Goal: Task Accomplishment & Management: Complete application form

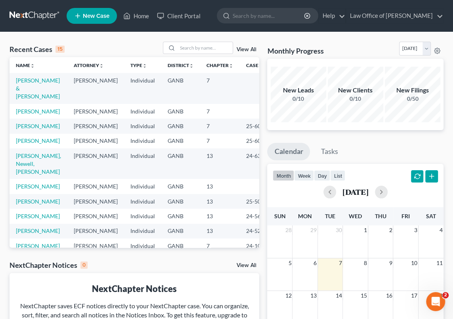
click at [40, 179] on td "[PERSON_NAME], Newell, [PERSON_NAME]" at bounding box center [39, 163] width 58 height 31
drag, startPoint x: 40, startPoint y: 182, endPoint x: 24, endPoint y: 179, distance: 16.2
click at [24, 175] on link "[PERSON_NAME], Newell, [PERSON_NAME]" at bounding box center [38, 163] width 45 height 23
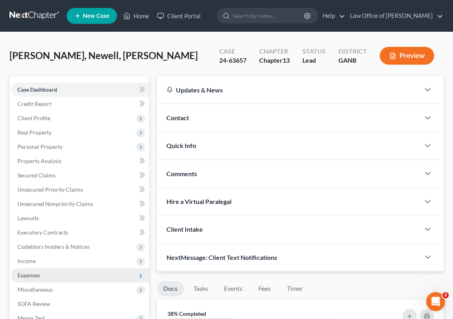
click at [36, 273] on span "Expenses" at bounding box center [28, 274] width 23 height 7
drag, startPoint x: 36, startPoint y: 273, endPoint x: 44, endPoint y: 273, distance: 8.3
click at [44, 273] on span "Expenses" at bounding box center [80, 275] width 138 height 14
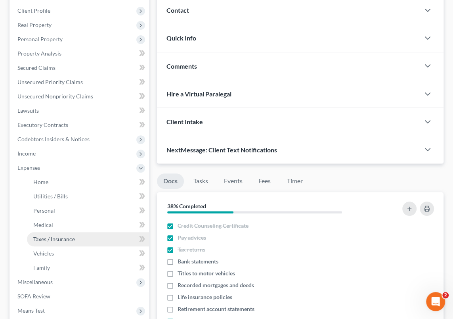
scroll to position [108, 0]
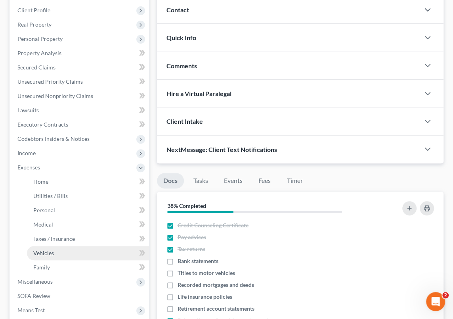
click at [70, 254] on link "Vehicles" at bounding box center [88, 253] width 122 height 14
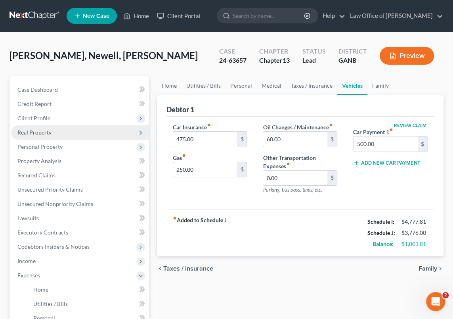
click at [43, 132] on span "Real Property" at bounding box center [34, 132] width 34 height 7
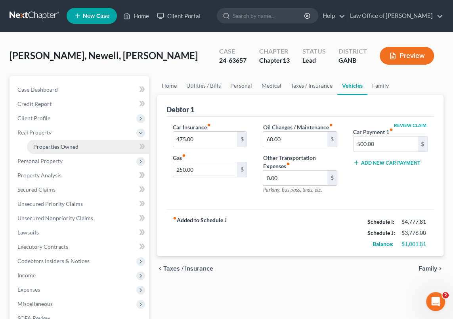
click at [59, 147] on span "Properties Owned" at bounding box center [55, 146] width 45 height 7
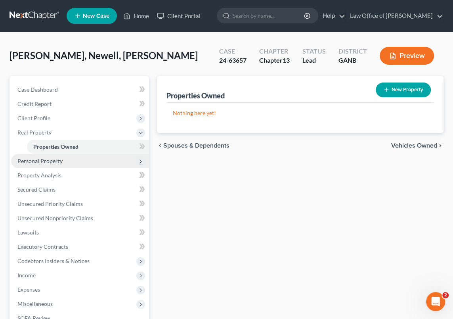
click at [50, 160] on span "Personal Property" at bounding box center [39, 160] width 45 height 7
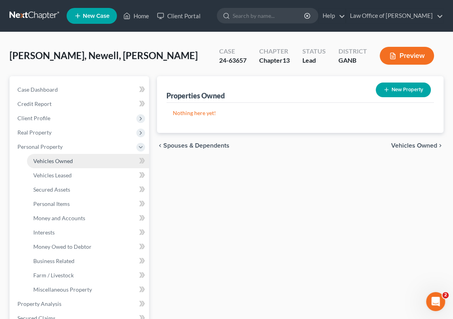
click at [60, 160] on span "Vehicles Owned" at bounding box center [53, 160] width 40 height 7
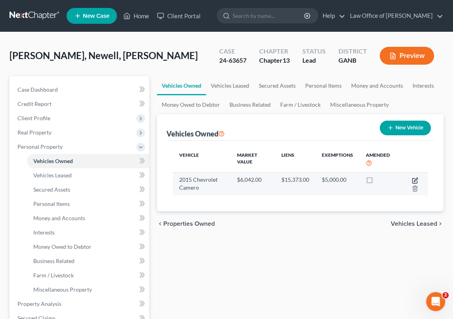
click at [415, 178] on icon "button" at bounding box center [416, 179] width 4 height 4
select select "0"
select select "11"
select select "2"
select select "0"
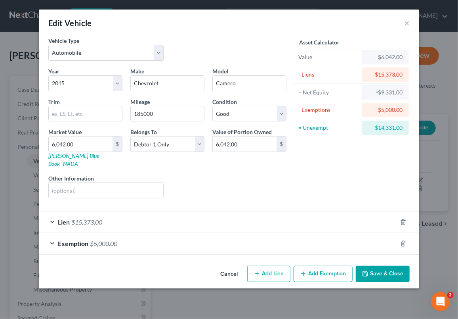
click at [380, 265] on button "Save & Close" at bounding box center [383, 273] width 54 height 17
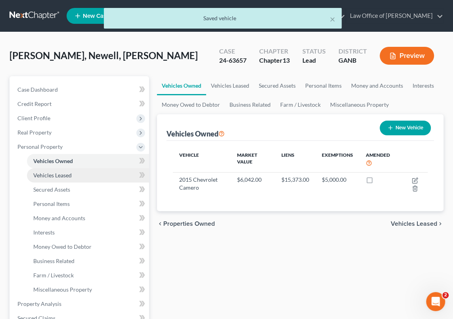
click at [65, 173] on span "Vehicles Leased" at bounding box center [52, 175] width 38 height 7
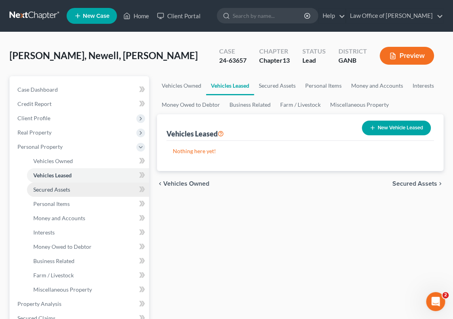
click at [62, 188] on span "Secured Assets" at bounding box center [51, 189] width 37 height 7
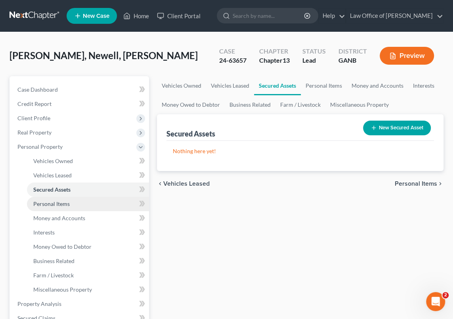
click at [59, 204] on span "Personal Items" at bounding box center [51, 203] width 36 height 7
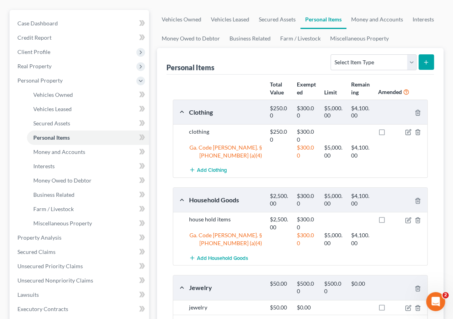
scroll to position [60, 0]
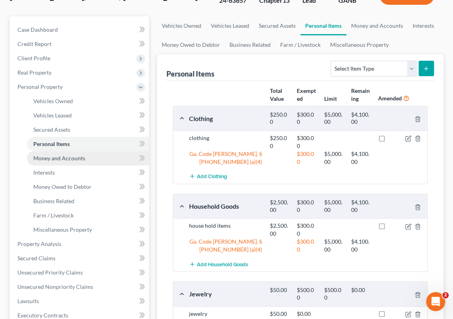
click at [62, 158] on span "Money and Accounts" at bounding box center [59, 158] width 52 height 7
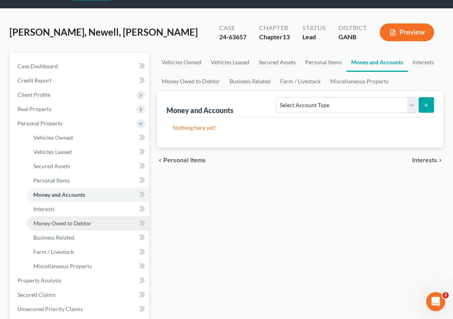
scroll to position [36, 0]
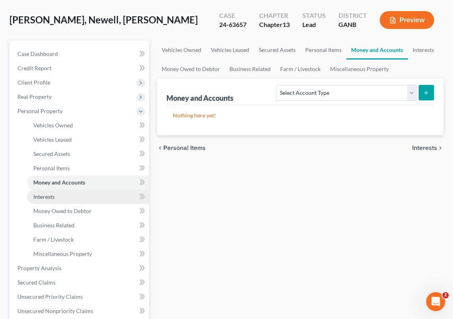
click at [56, 195] on link "Interests" at bounding box center [88, 196] width 122 height 14
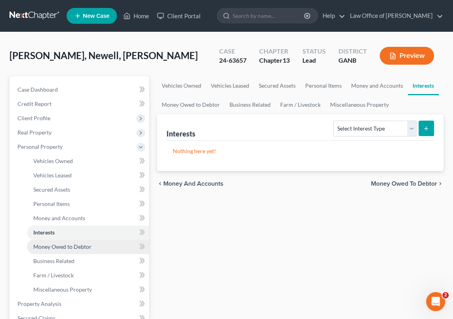
click at [65, 246] on span "Money Owed to Debtor" at bounding box center [62, 246] width 58 height 7
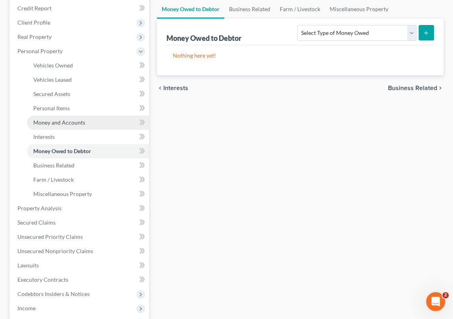
scroll to position [108, 0]
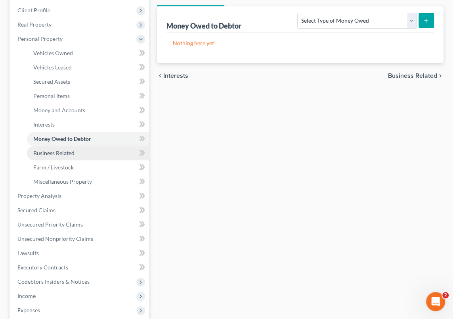
click at [70, 153] on span "Business Related" at bounding box center [53, 152] width 41 height 7
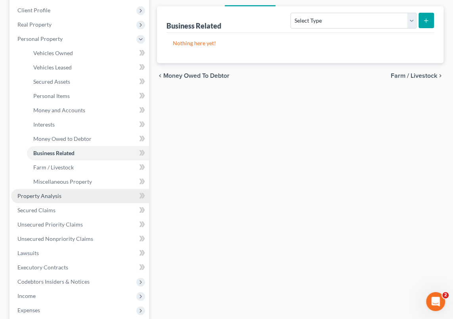
scroll to position [144, 0]
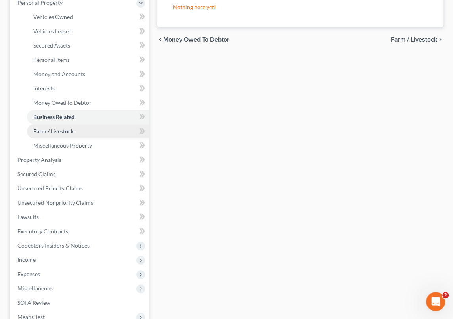
click at [62, 130] on span "Farm / Livestock" at bounding box center [53, 131] width 40 height 7
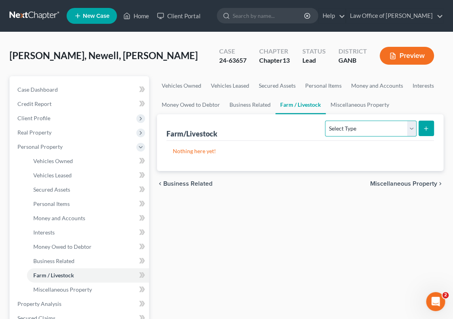
click at [411, 126] on select "Select Type Animals & Livestock Crops: Growing or Harvested Farming Equipment F…" at bounding box center [370, 128] width 91 height 16
drag, startPoint x: 248, startPoint y: 226, endPoint x: 235, endPoint y: 228, distance: 12.8
click at [248, 226] on div "Vehicles Owned Vehicles Leased Secured Assets Personal Items Money and Accounts…" at bounding box center [300, 312] width 294 height 472
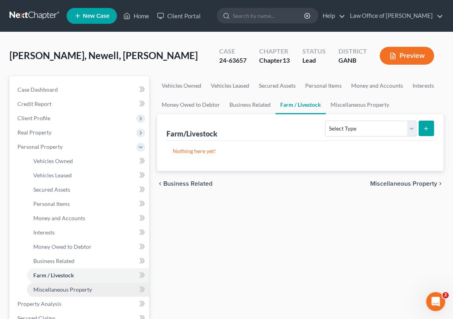
click at [78, 289] on span "Miscellaneous Property" at bounding box center [62, 289] width 59 height 7
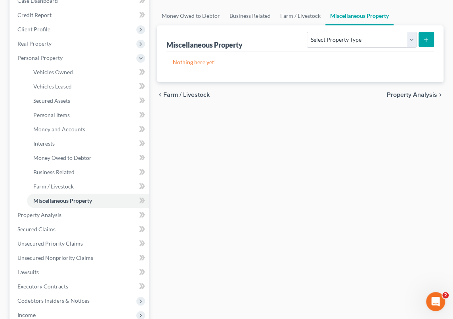
scroll to position [72, 0]
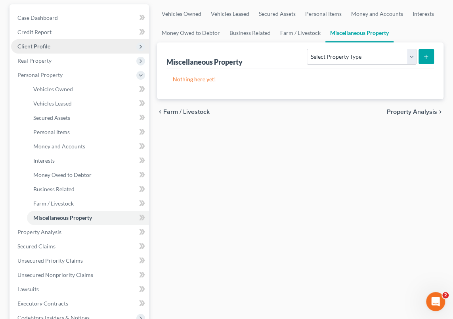
click at [41, 45] on span "Client Profile" at bounding box center [33, 46] width 33 height 7
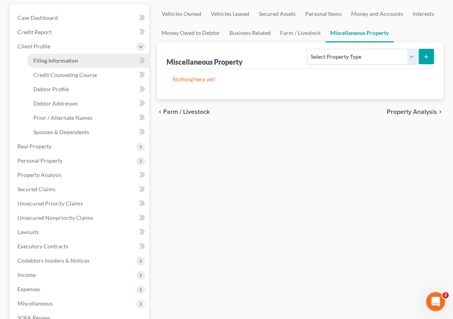
click at [52, 58] on span "Filing Information" at bounding box center [55, 60] width 45 height 7
select select "1"
select select "0"
select select "3"
select select "19"
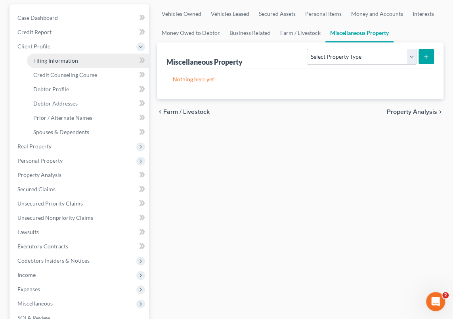
select select "1"
select select "10"
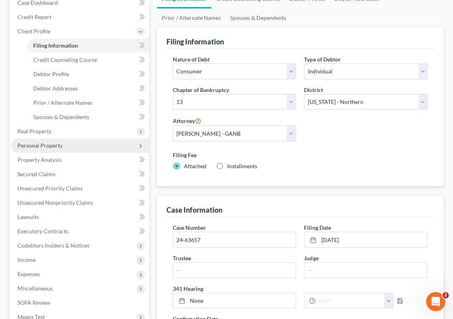
scroll to position [83, 0]
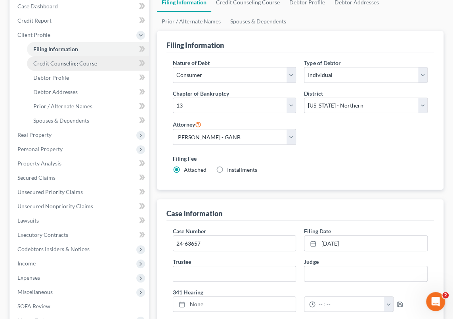
click at [57, 63] on span "Credit Counseling Course" at bounding box center [65, 63] width 64 height 7
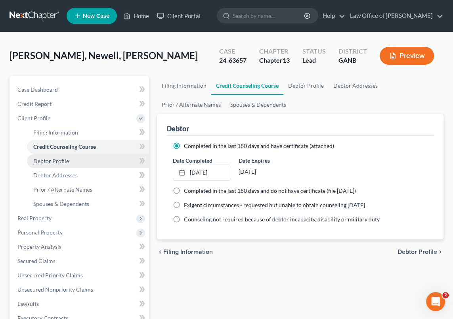
click at [53, 162] on span "Debtor Profile" at bounding box center [51, 160] width 36 height 7
select select "1"
select select "4"
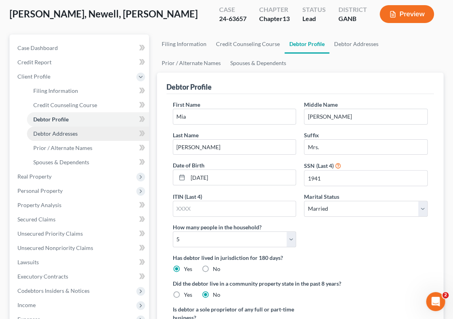
scroll to position [36, 0]
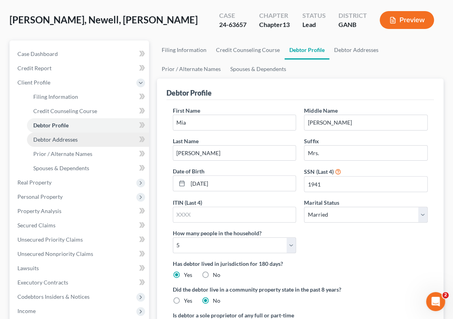
click at [72, 139] on span "Debtor Addresses" at bounding box center [55, 139] width 44 height 7
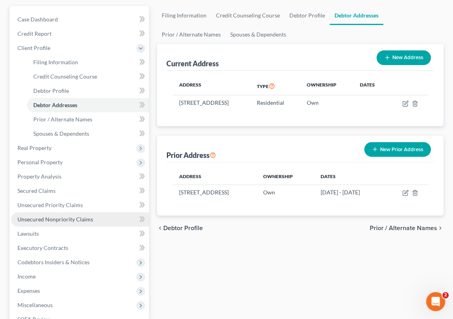
scroll to position [72, 0]
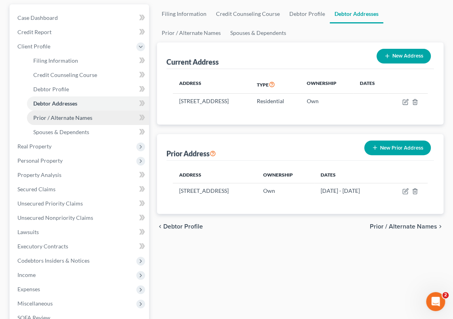
click at [66, 116] on span "Prior / Alternate Names" at bounding box center [62, 117] width 59 height 7
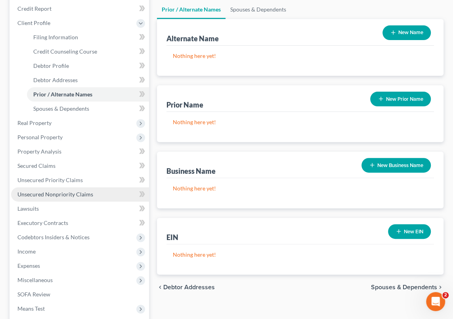
scroll to position [108, 0]
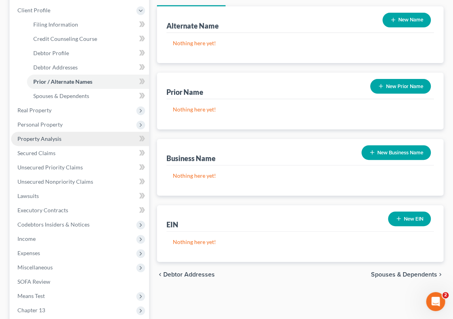
click at [57, 139] on span "Property Analysis" at bounding box center [39, 138] width 44 height 7
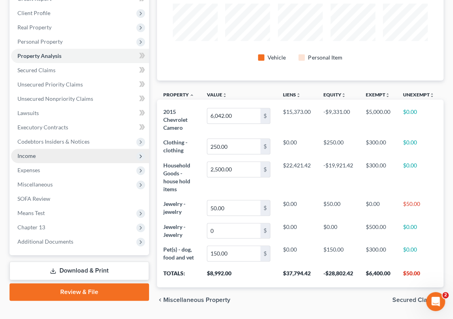
scroll to position [105, 0]
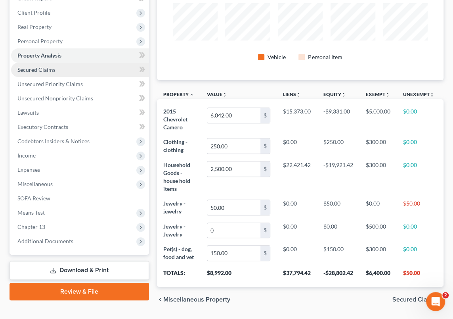
click at [47, 68] on span "Secured Claims" at bounding box center [36, 69] width 38 height 7
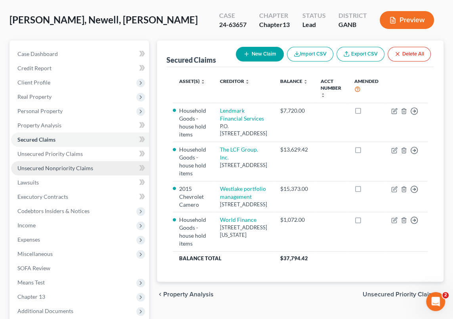
scroll to position [72, 0]
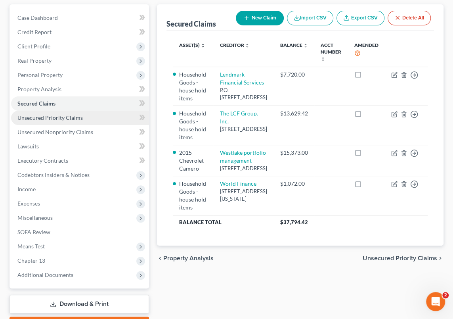
click at [44, 117] on span "Unsecured Priority Claims" at bounding box center [49, 117] width 65 height 7
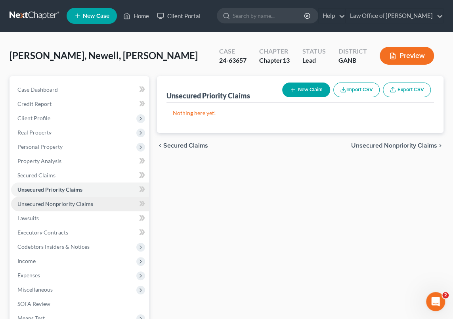
click at [67, 203] on span "Unsecured Nonpriority Claims" at bounding box center [55, 203] width 76 height 7
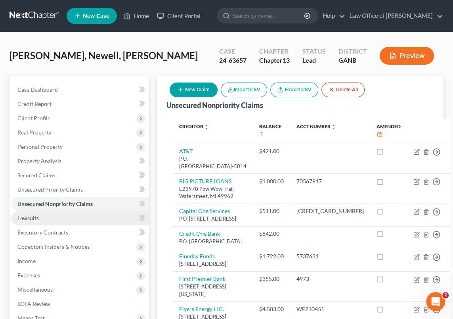
click at [48, 218] on link "Lawsuits" at bounding box center [80, 218] width 138 height 14
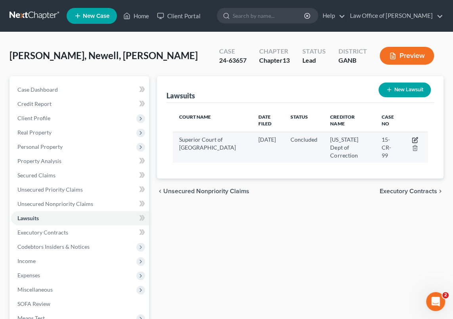
click at [414, 139] on icon "button" at bounding box center [416, 139] width 4 height 4
select select "10"
select select "2"
select select "4"
select select "10"
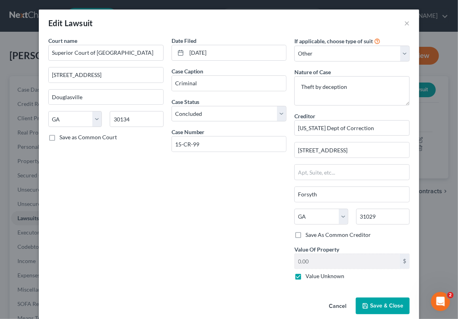
click at [383, 309] on button "Save & Close" at bounding box center [383, 305] width 54 height 17
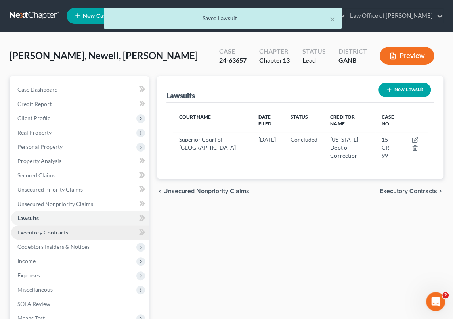
click at [56, 233] on span "Executory Contracts" at bounding box center [42, 232] width 51 height 7
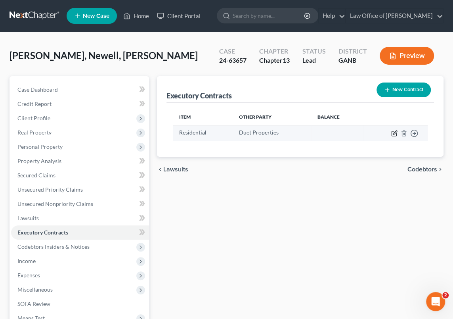
click at [393, 131] on icon "button" at bounding box center [394, 133] width 6 height 6
select select "3"
select select "10"
select select "0"
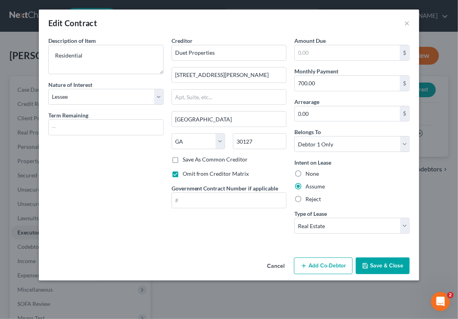
click at [384, 265] on button "Save & Close" at bounding box center [383, 265] width 54 height 17
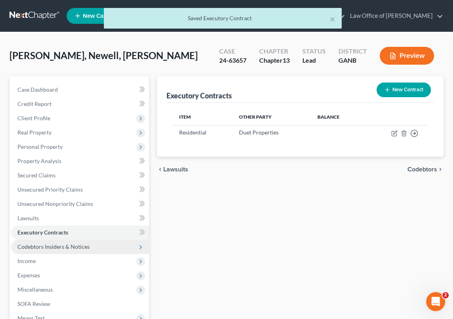
scroll to position [36, 0]
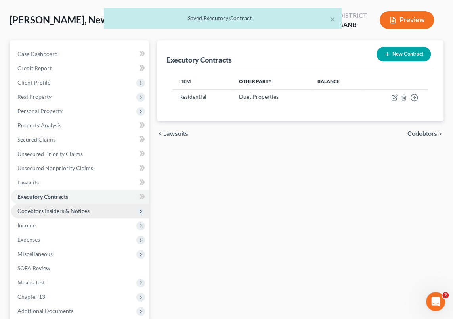
click at [69, 210] on span "Codebtors Insiders & Notices" at bounding box center [53, 210] width 72 height 7
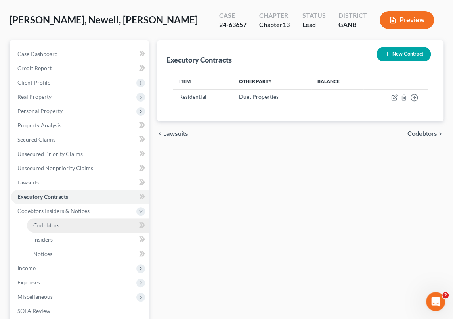
click at [50, 224] on span "Codebtors" at bounding box center [46, 224] width 26 height 7
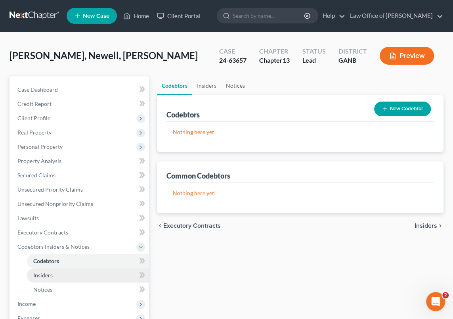
click at [50, 274] on span "Insiders" at bounding box center [42, 274] width 19 height 7
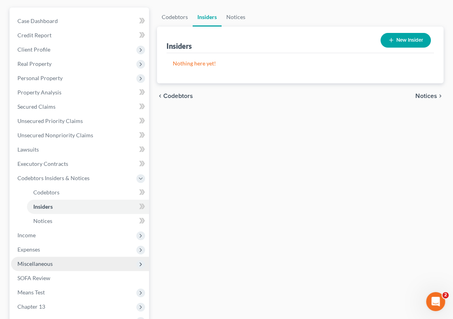
scroll to position [72, 0]
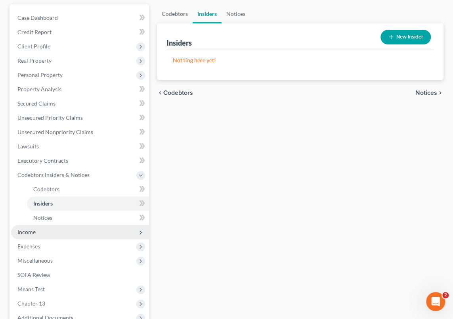
click at [33, 232] on span "Income" at bounding box center [26, 231] width 18 height 7
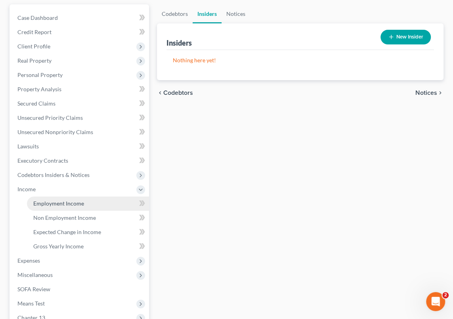
click at [67, 203] on span "Employment Income" at bounding box center [58, 203] width 51 height 7
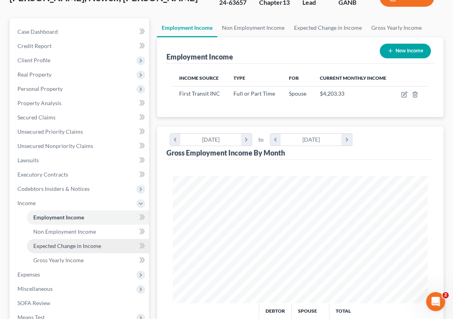
scroll to position [72, 0]
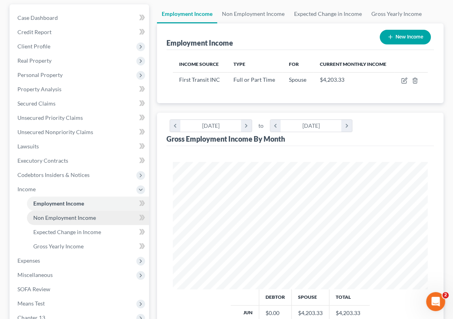
click at [80, 217] on span "Non Employment Income" at bounding box center [64, 217] width 63 height 7
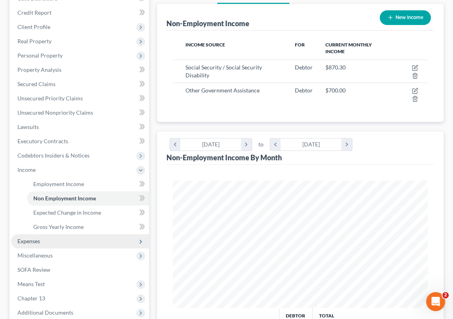
scroll to position [108, 0]
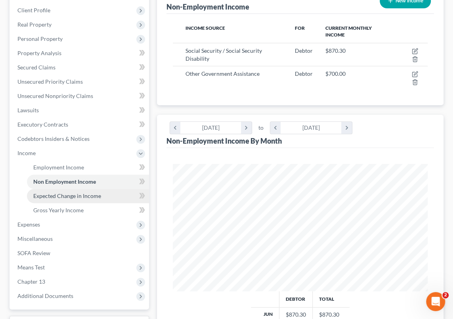
click at [81, 195] on span "Expected Change in Income" at bounding box center [67, 195] width 68 height 7
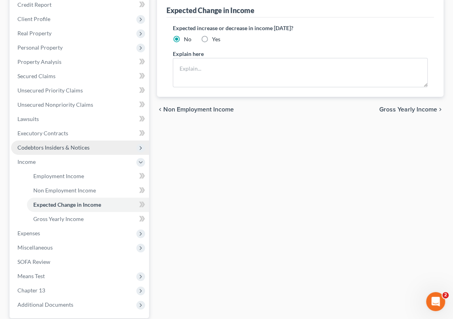
scroll to position [108, 0]
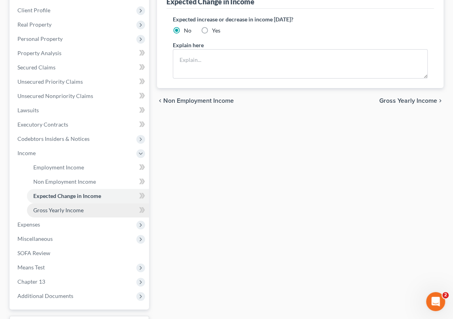
click at [72, 210] on span "Gross Yearly Income" at bounding box center [58, 209] width 50 height 7
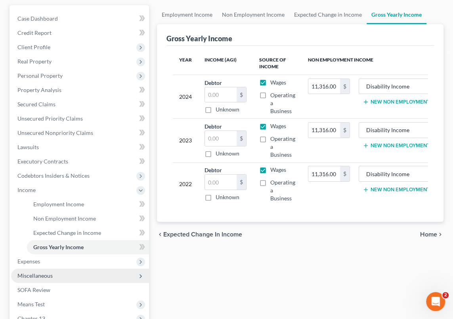
scroll to position [72, 0]
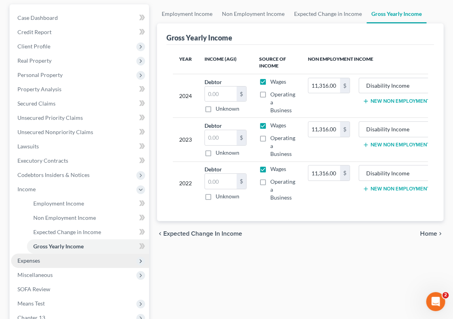
click at [61, 262] on span "Expenses" at bounding box center [80, 260] width 138 height 14
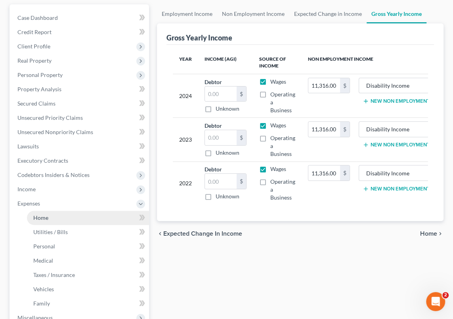
click at [56, 218] on link "Home" at bounding box center [88, 217] width 122 height 14
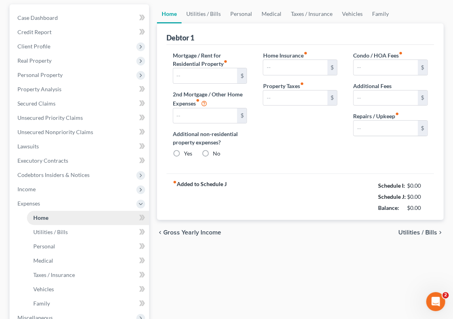
type input "700.00"
type input "0.00"
radio input "true"
type input "0.00"
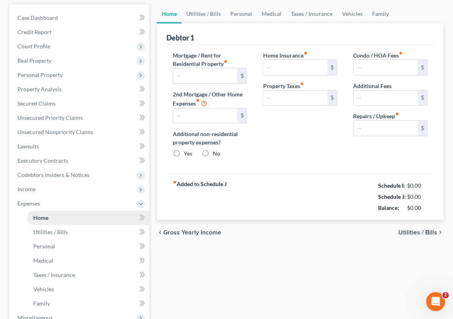
type input "0.00"
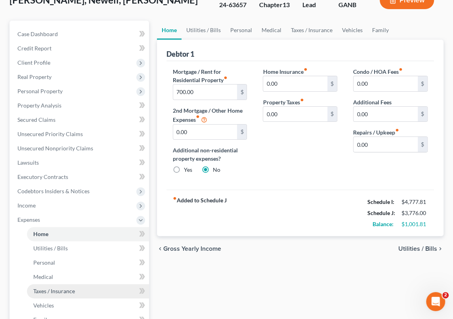
scroll to position [72, 0]
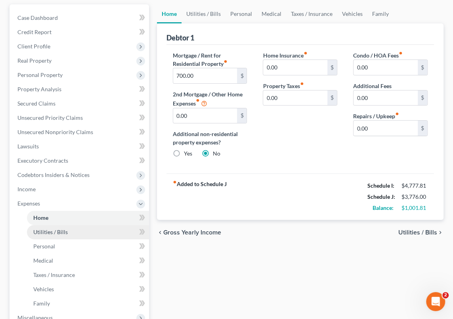
click at [63, 230] on span "Utilities / Bills" at bounding box center [50, 231] width 34 height 7
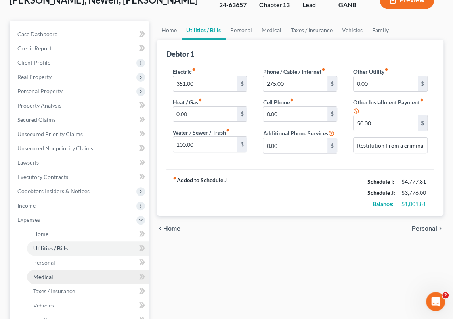
scroll to position [72, 0]
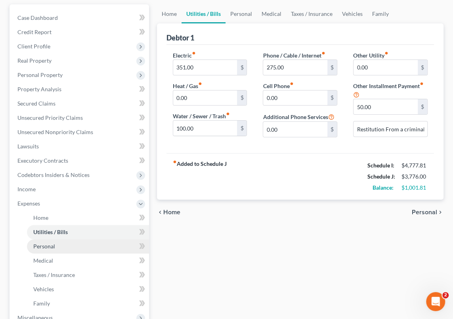
click at [55, 246] on link "Personal" at bounding box center [88, 246] width 122 height 14
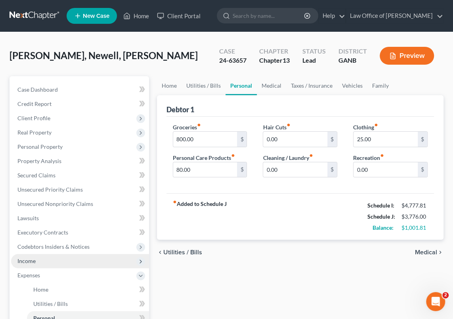
click at [44, 261] on span "Income" at bounding box center [80, 261] width 138 height 14
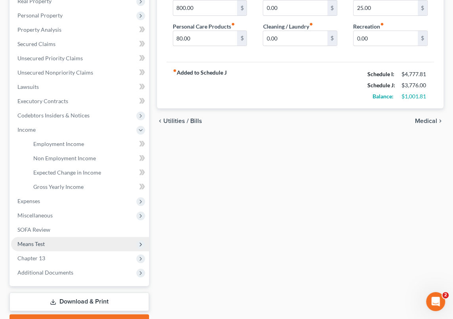
scroll to position [144, 0]
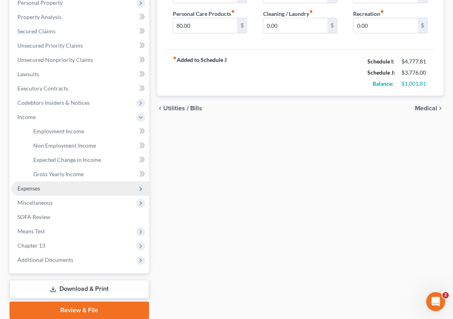
click at [40, 188] on span "Expenses" at bounding box center [28, 188] width 23 height 7
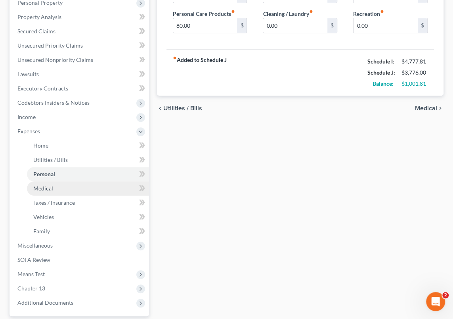
click at [57, 187] on link "Medical" at bounding box center [88, 188] width 122 height 14
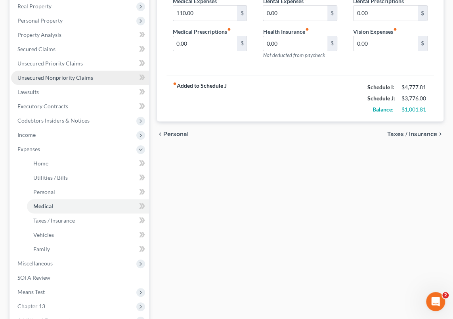
scroll to position [144, 0]
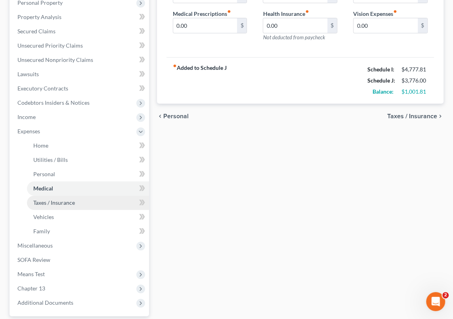
click at [65, 201] on span "Taxes / Insurance" at bounding box center [54, 202] width 42 height 7
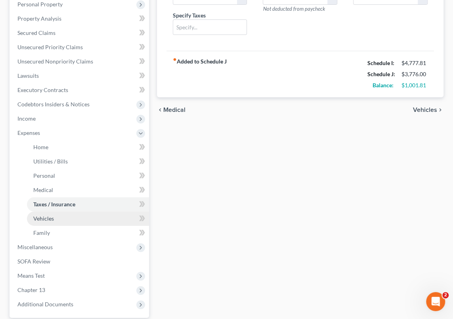
scroll to position [144, 0]
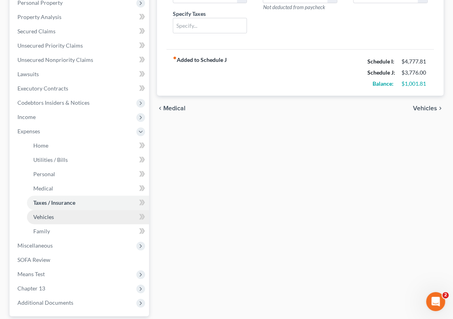
click at [55, 218] on link "Vehicles" at bounding box center [88, 217] width 122 height 14
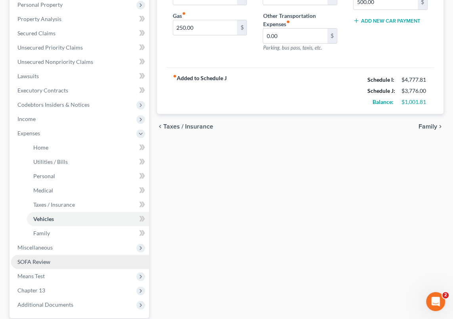
scroll to position [144, 0]
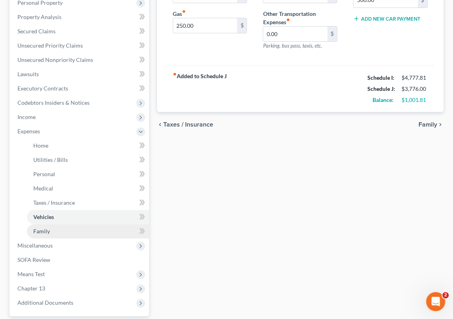
click at [55, 231] on link "Family" at bounding box center [88, 231] width 122 height 14
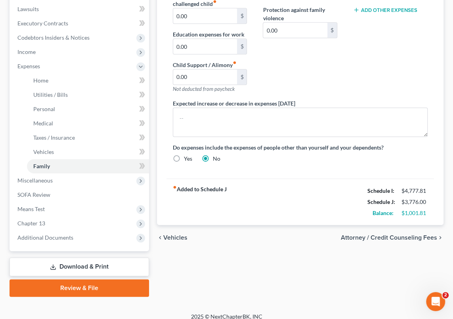
scroll to position [216, 0]
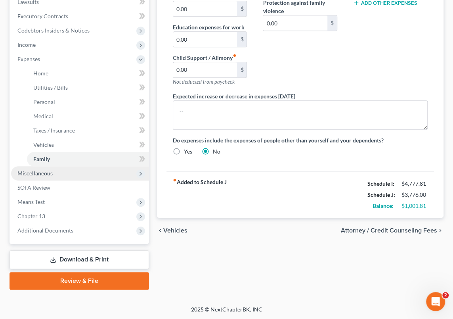
click at [55, 172] on span "Miscellaneous" at bounding box center [80, 173] width 138 height 14
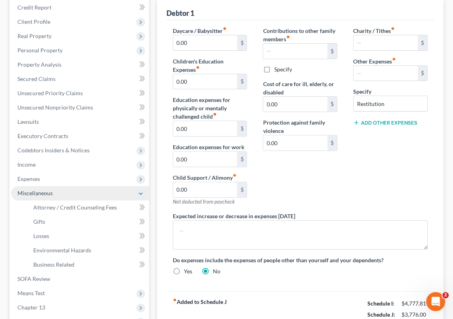
scroll to position [115, 0]
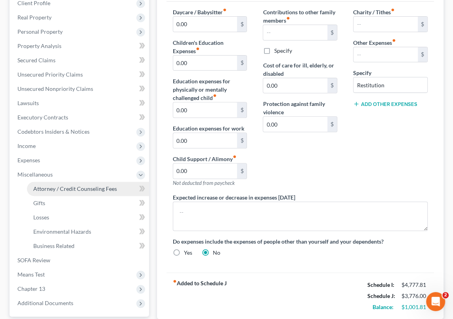
click at [82, 187] on span "Attorney / Credit Counseling Fees" at bounding box center [75, 188] width 84 height 7
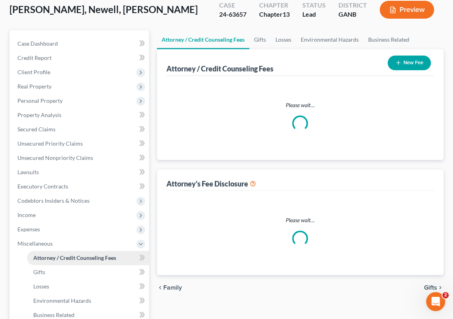
select select "0"
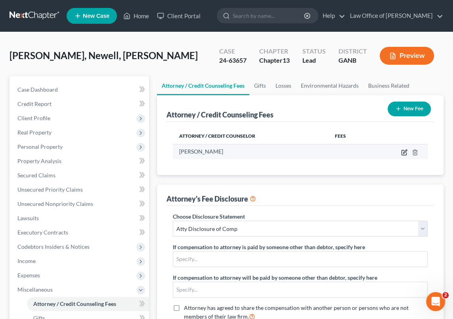
click at [404, 152] on icon "button" at bounding box center [404, 152] width 6 height 6
select select "10"
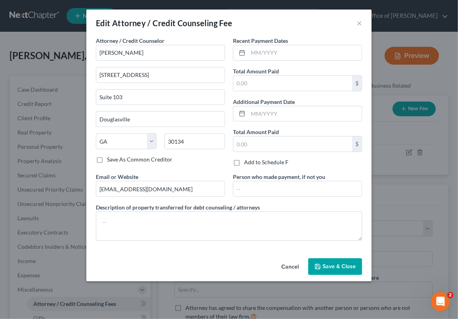
click at [334, 265] on span "Save & Close" at bounding box center [338, 266] width 33 height 7
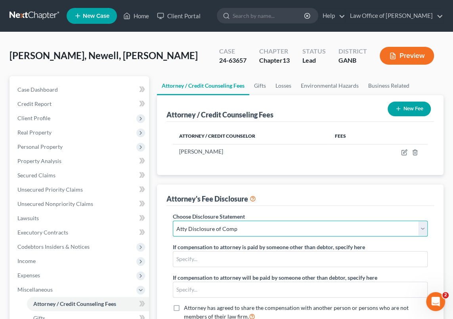
click at [420, 226] on select "Select Atty Disclosure of Comp" at bounding box center [300, 228] width 255 height 16
click at [173, 220] on select "Select Atty Disclosure of Comp" at bounding box center [300, 228] width 255 height 16
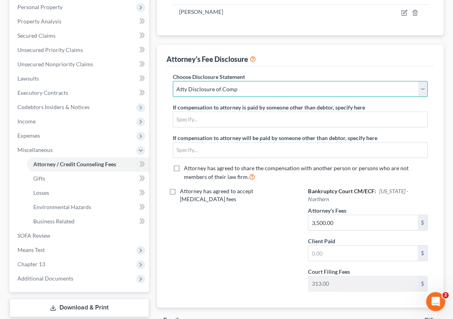
scroll to position [144, 0]
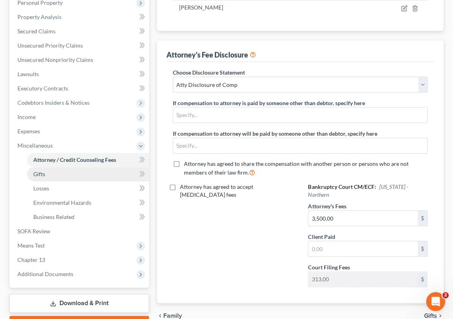
click at [46, 172] on link "Gifts" at bounding box center [88, 174] width 122 height 14
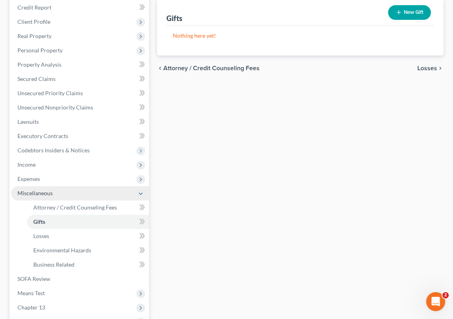
scroll to position [108, 0]
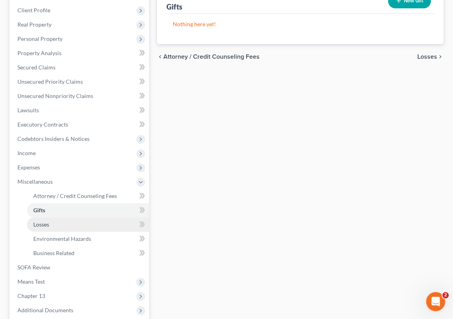
click at [55, 222] on link "Losses" at bounding box center [88, 224] width 122 height 14
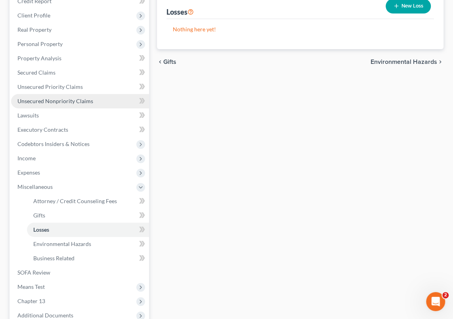
scroll to position [144, 0]
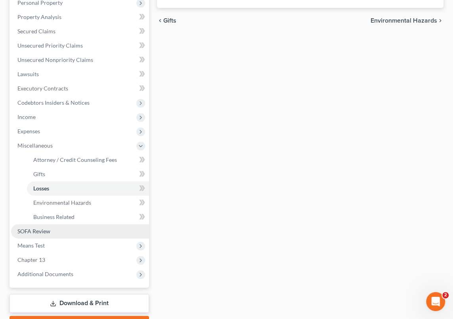
click at [52, 231] on link "SOFA Review" at bounding box center [80, 231] width 138 height 14
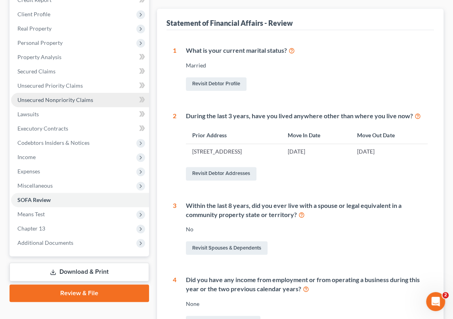
scroll to position [108, 0]
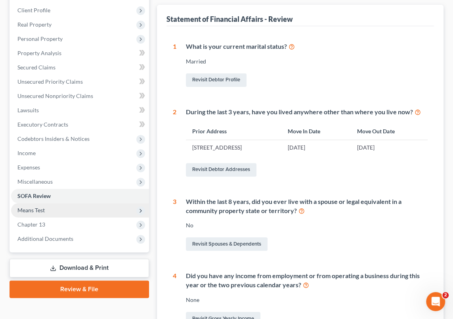
click at [53, 210] on span "Means Test" at bounding box center [80, 210] width 138 height 14
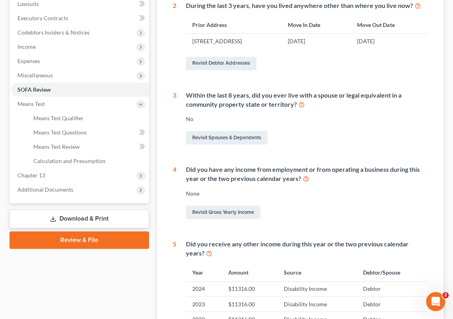
scroll to position [216, 0]
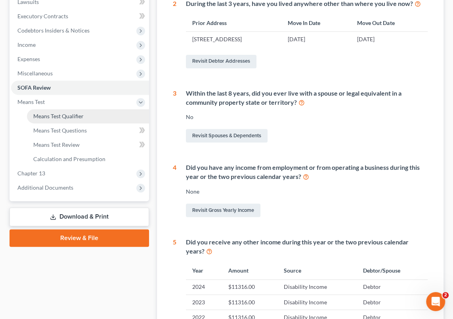
click at [72, 116] on span "Means Test Qualifier" at bounding box center [58, 116] width 50 height 7
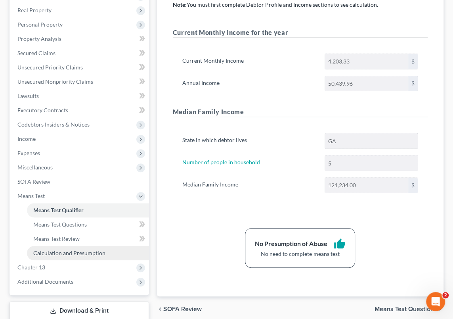
scroll to position [144, 0]
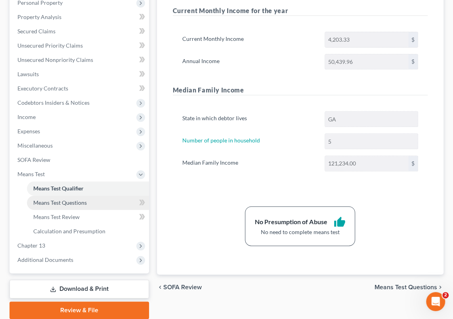
click at [78, 202] on span "Means Test Questions" at bounding box center [59, 202] width 53 height 7
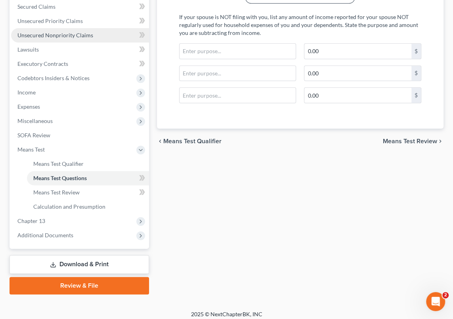
scroll to position [173, 0]
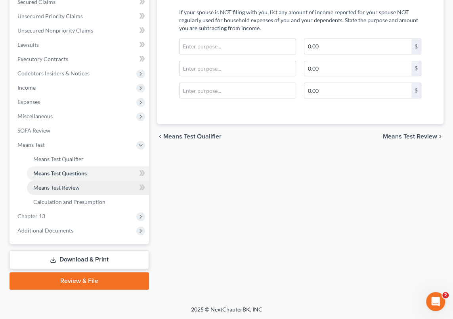
click at [72, 187] on span "Means Test Review" at bounding box center [56, 187] width 46 height 7
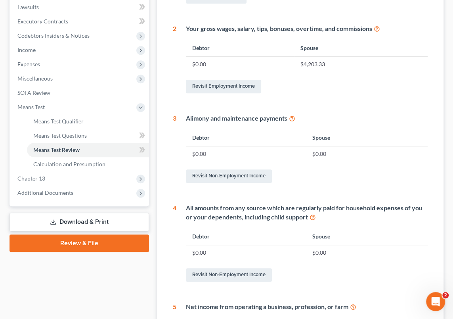
scroll to position [216, 0]
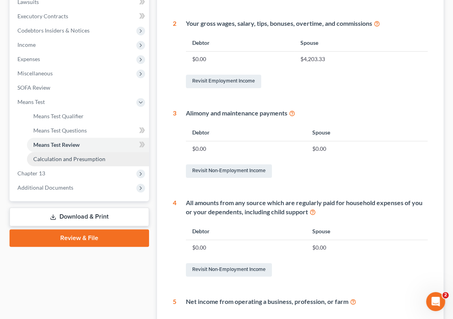
click at [73, 158] on span "Calculation and Presumption" at bounding box center [69, 158] width 72 height 7
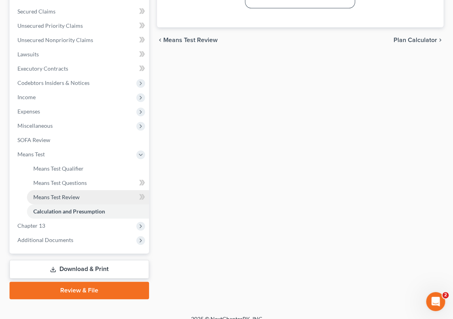
scroll to position [173, 0]
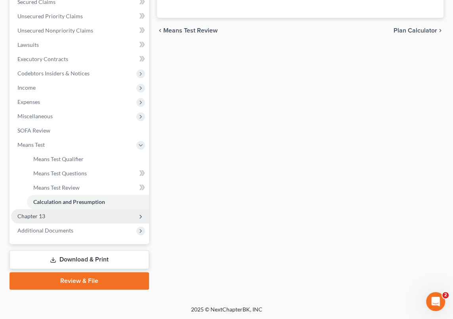
click at [50, 215] on span "Chapter 13" at bounding box center [80, 216] width 138 height 14
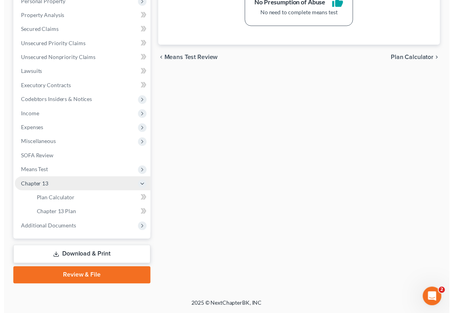
scroll to position [145, 0]
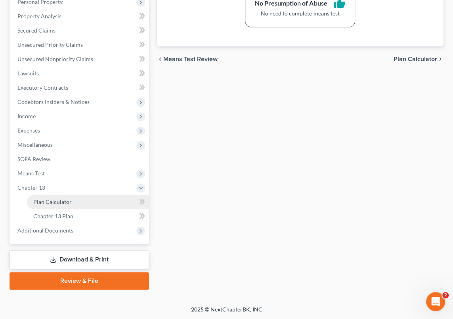
click at [78, 200] on link "Plan Calculator" at bounding box center [88, 202] width 122 height 14
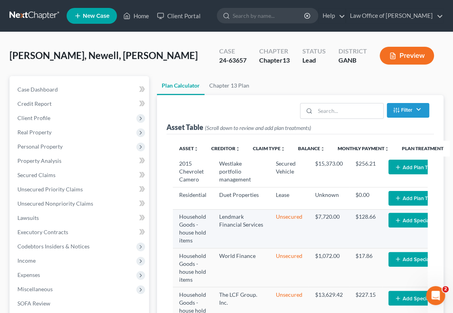
select select "59"
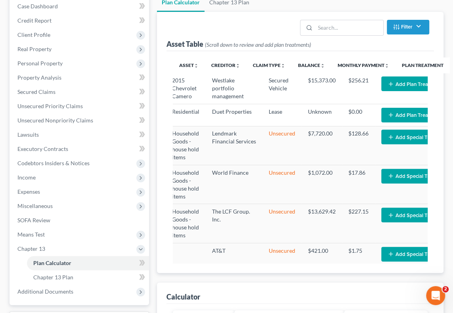
scroll to position [0, 14]
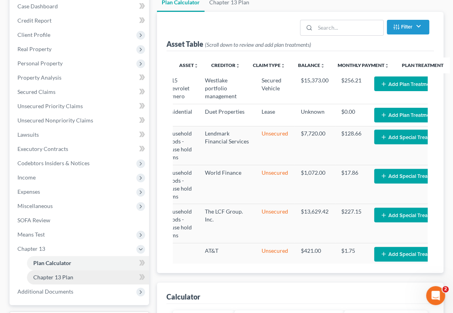
click at [67, 275] on span "Chapter 13 Plan" at bounding box center [53, 277] width 40 height 7
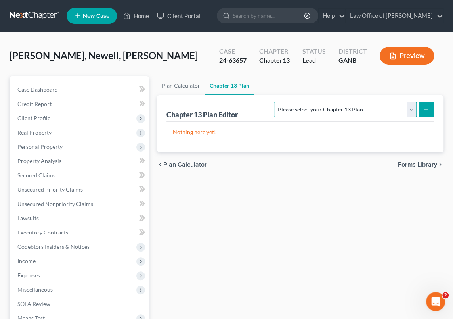
click at [411, 107] on select "Please select your Chapter 13 Plan National Form Plan - Official Form 113 North…" at bounding box center [345, 109] width 142 height 16
select select "2"
click at [275, 101] on select "Please select your Chapter 13 Plan National Form Plan - Official Form 113 North…" at bounding box center [345, 109] width 142 height 16
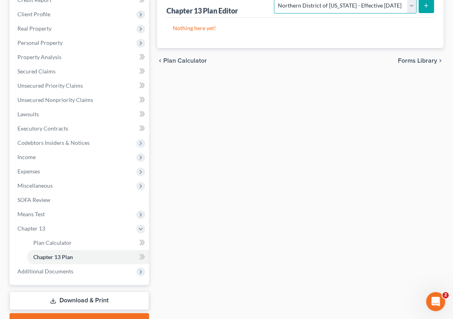
scroll to position [108, 0]
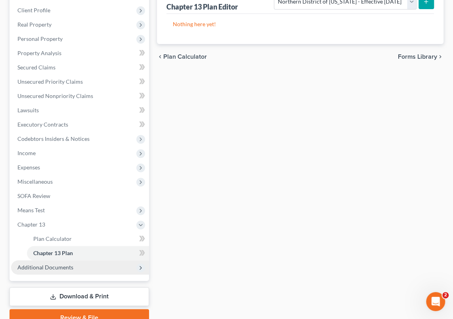
click at [67, 266] on span "Additional Documents" at bounding box center [45, 266] width 56 height 7
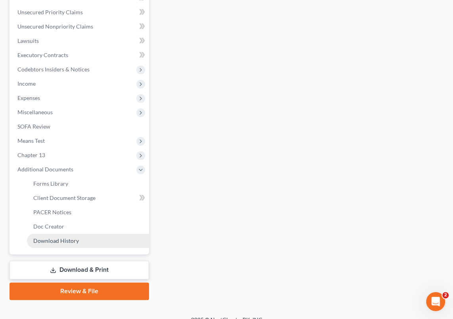
scroll to position [180, 0]
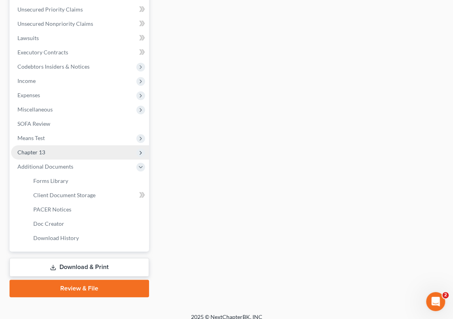
click at [52, 150] on span "Chapter 13" at bounding box center [80, 152] width 138 height 14
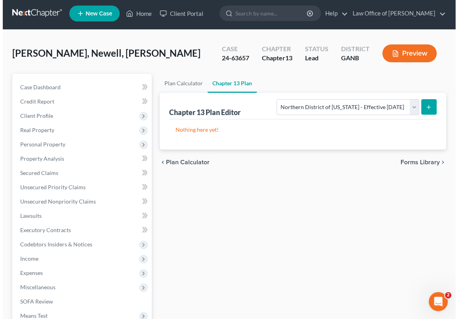
scroll to position [0, 0]
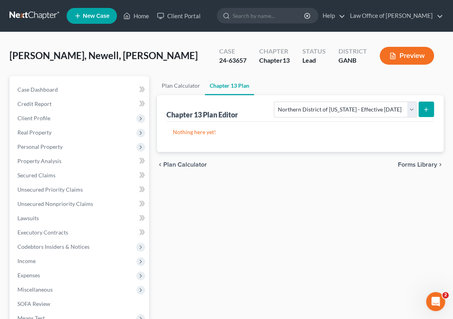
click at [426, 107] on line "submit" at bounding box center [426, 109] width 0 height 4
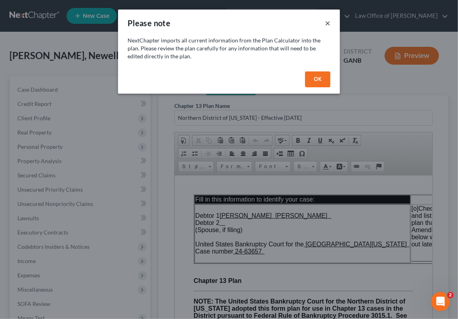
click at [326, 23] on button "×" at bounding box center [328, 23] width 6 height 10
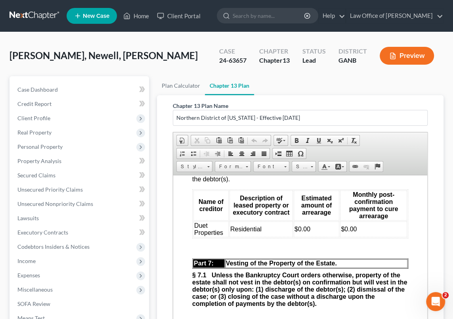
scroll to position [3385, 0]
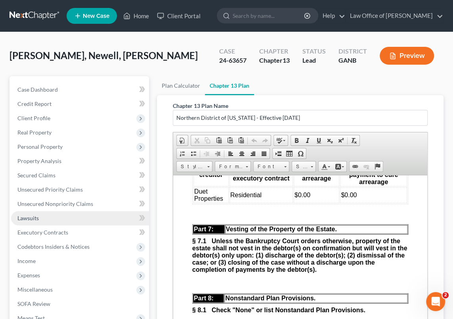
click at [97, 219] on link "Lawsuits" at bounding box center [80, 218] width 138 height 14
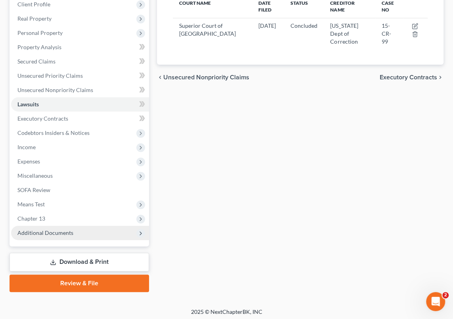
scroll to position [116, 0]
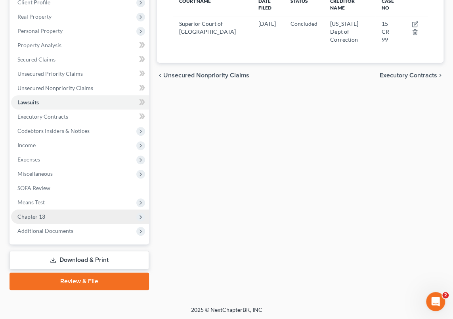
click at [52, 216] on span "Chapter 13" at bounding box center [80, 216] width 138 height 14
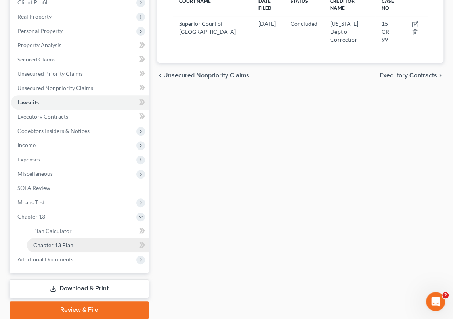
click at [107, 242] on link "Chapter 13 Plan" at bounding box center [88, 245] width 122 height 14
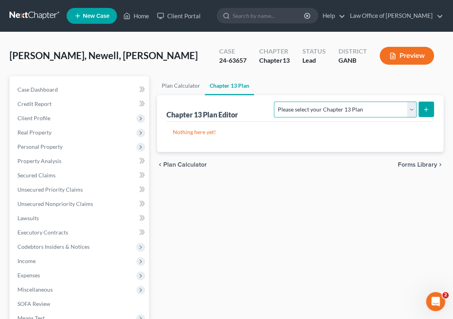
click at [408, 108] on select "Please select your Chapter 13 Plan National Form Plan - Official Form 113 North…" at bounding box center [345, 109] width 142 height 16
click at [275, 101] on select "Please select your Chapter 13 Plan National Form Plan - Official Form 113 North…" at bounding box center [345, 109] width 142 height 16
click at [414, 107] on select "Please select your Chapter 13 Plan National Form Plan - Official Form 113 North…" at bounding box center [345, 109] width 142 height 16
select select "2"
click at [275, 101] on select "Please select your Chapter 13 Plan National Form Plan - Official Form 113 North…" at bounding box center [345, 109] width 142 height 16
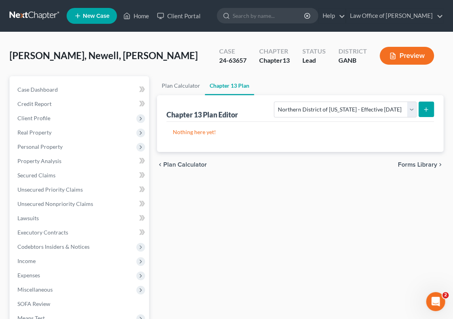
click at [426, 109] on line "submit" at bounding box center [426, 109] width 0 height 4
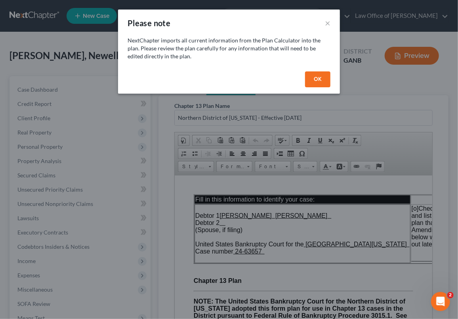
click at [320, 78] on button "OK" at bounding box center [317, 79] width 25 height 16
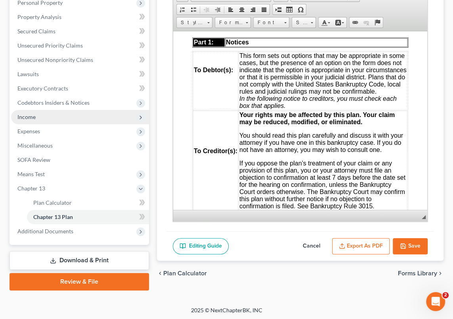
scroll to position [145, 0]
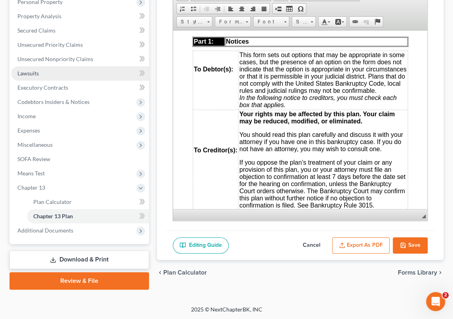
click at [44, 76] on link "Lawsuits" at bounding box center [80, 73] width 138 height 14
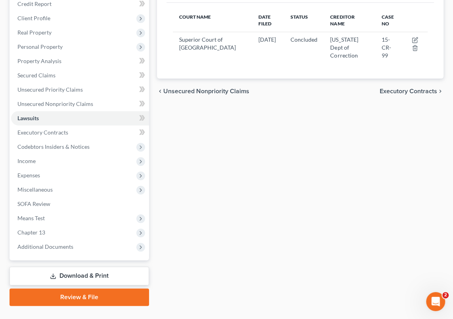
scroll to position [108, 0]
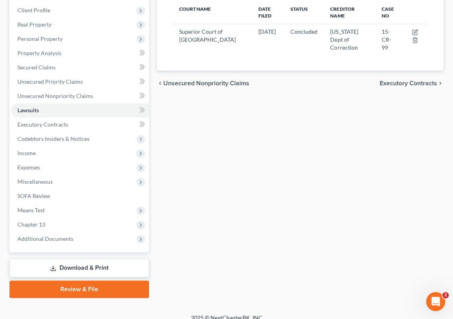
click at [102, 267] on link "Download & Print" at bounding box center [79, 267] width 139 height 19
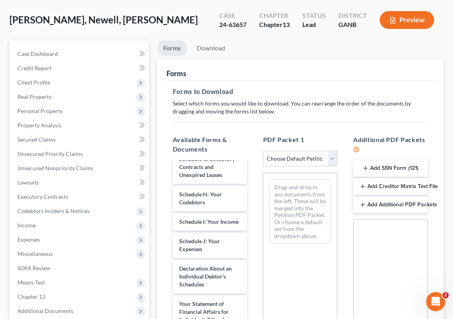
scroll to position [216, 0]
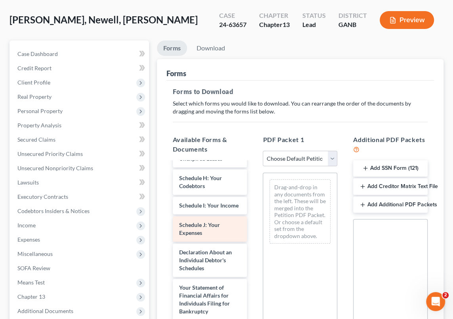
click at [200, 236] on span "Schedule J: Your Expenses" at bounding box center [199, 228] width 41 height 15
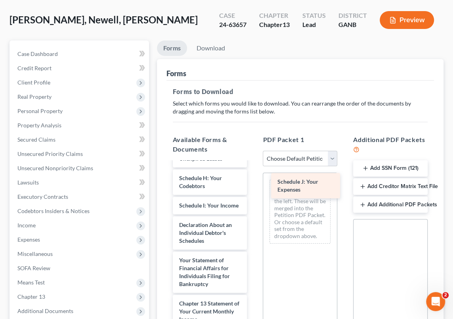
drag, startPoint x: 196, startPoint y: 241, endPoint x: 286, endPoint y: 182, distance: 107.7
click at [254, 182] on div "Schedule J: Your Expenses Voluntary Petition for Individuals Filing for Bankrup…" at bounding box center [209, 195] width 87 height 499
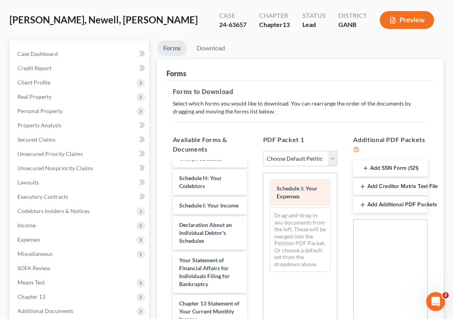
click at [305, 191] on div "Schedule J: Your Expenses" at bounding box center [299, 192] width 61 height 26
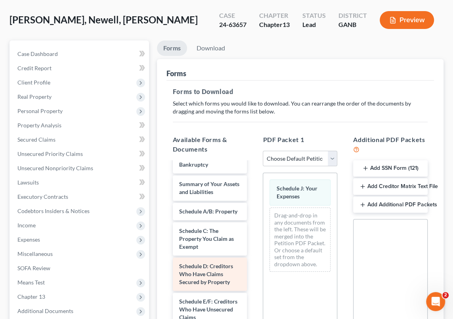
scroll to position [0, 0]
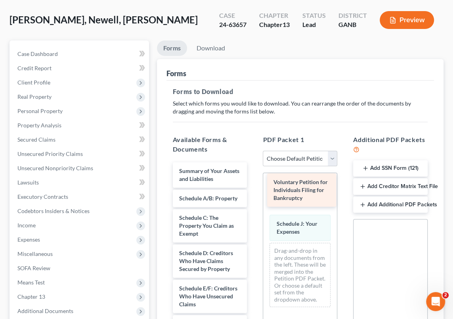
drag, startPoint x: 197, startPoint y: 174, endPoint x: 291, endPoint y: 182, distance: 94.7
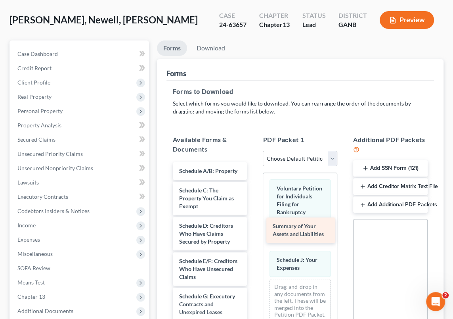
drag, startPoint x: 202, startPoint y: 172, endPoint x: 295, endPoint y: 228, distance: 109.1
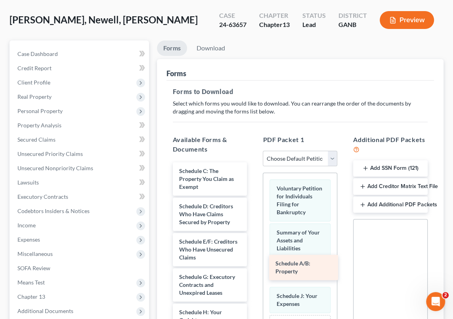
drag, startPoint x: 206, startPoint y: 172, endPoint x: 302, endPoint y: 265, distance: 134.2
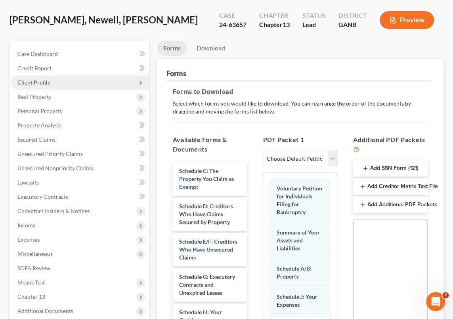
click at [48, 81] on span "Client Profile" at bounding box center [33, 82] width 33 height 7
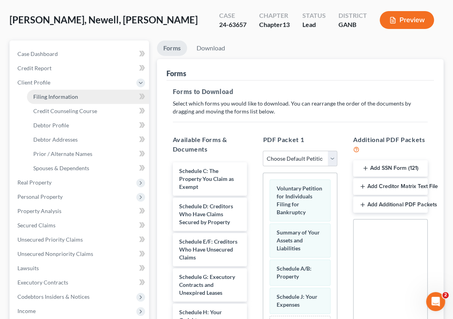
click at [90, 96] on link "Filing Information" at bounding box center [88, 97] width 122 height 14
select select "1"
select select "0"
select select "3"
select select "19"
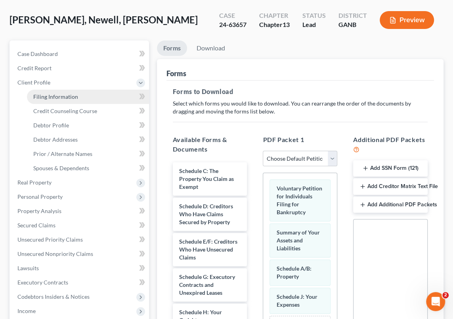
select select "1"
select select "10"
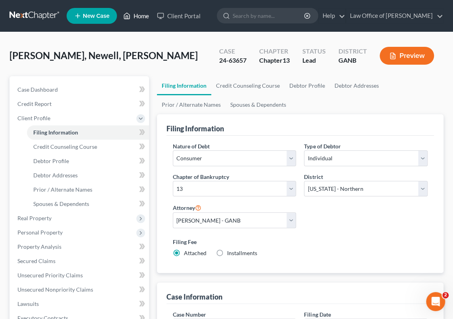
click at [139, 14] on link "Home" at bounding box center [136, 16] width 34 height 14
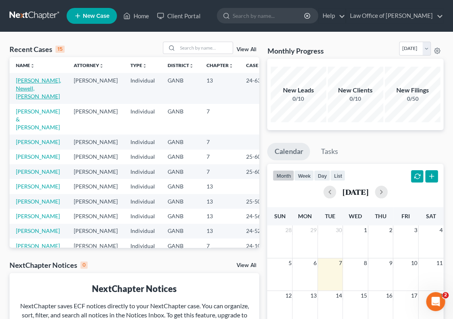
click at [31, 83] on link "[PERSON_NAME], Newell, [PERSON_NAME]" at bounding box center [38, 88] width 45 height 23
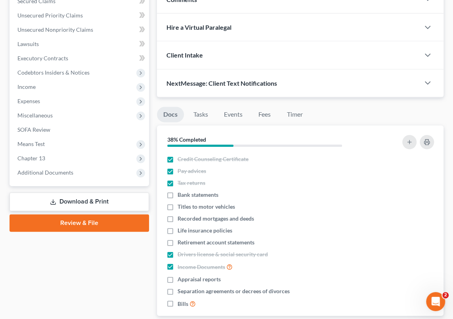
scroll to position [180, 0]
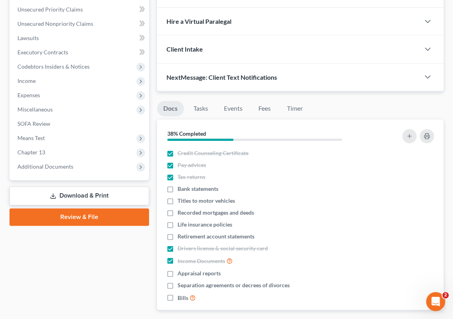
click at [90, 194] on link "Download & Print" at bounding box center [79, 195] width 139 height 19
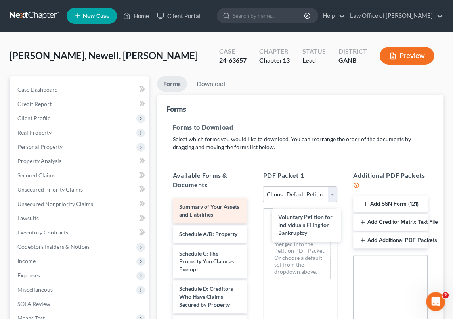
drag, startPoint x: 197, startPoint y: 207, endPoint x: 216, endPoint y: 208, distance: 19.0
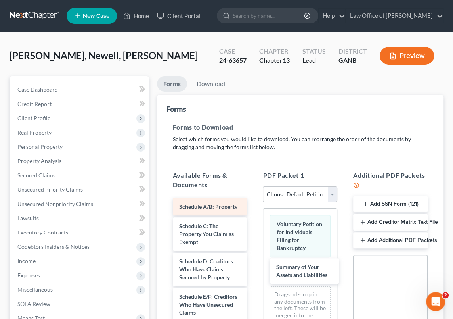
drag, startPoint x: 206, startPoint y: 208, endPoint x: 226, endPoint y: 221, distance: 24.1
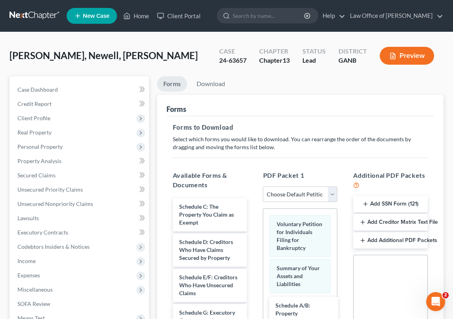
drag, startPoint x: 206, startPoint y: 201, endPoint x: 329, endPoint y: 292, distance: 152.7
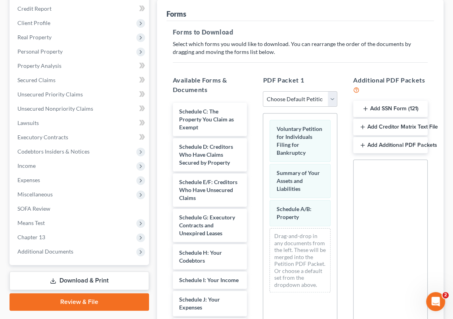
scroll to position [108, 0]
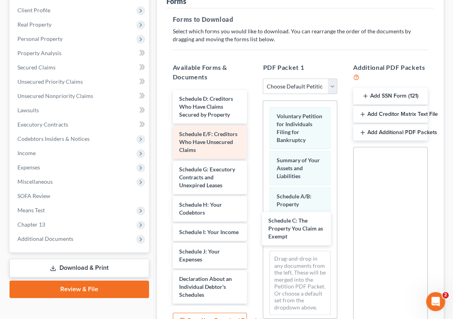
drag, startPoint x: 204, startPoint y: 99, endPoint x: 230, endPoint y: 136, distance: 45.5
click at [254, 222] on div "Schedule C: The Property You Claim as Exempt Schedule C: The Property You Claim…" at bounding box center [209, 294] width 87 height 409
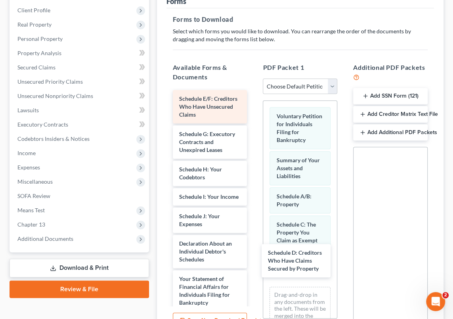
drag, startPoint x: 204, startPoint y: 101, endPoint x: 222, endPoint y: 113, distance: 22.0
click at [254, 255] on div "Schedule D: Creditors Who Have Claims Secured by Property Schedule D: Creditors…" at bounding box center [209, 277] width 87 height 374
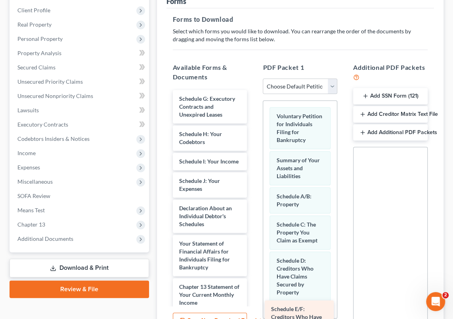
drag, startPoint x: 204, startPoint y: 104, endPoint x: 297, endPoint y: 315, distance: 230.5
click at [254, 315] on div "Schedule E/F: Creditors Who Have Unsecured Claims Schedule E/F: Creditors Who H…" at bounding box center [209, 259] width 87 height 338
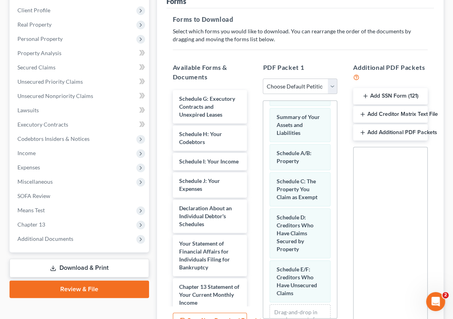
scroll to position [57, 0]
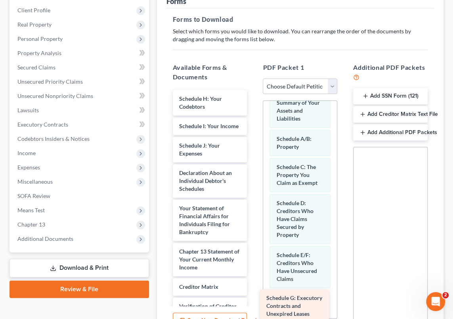
drag, startPoint x: 203, startPoint y: 105, endPoint x: 318, endPoint y: 315, distance: 238.7
click at [254, 304] on div "Schedule G: Executory Contracts and Unexpired Leases Schedule G: Executory Cont…" at bounding box center [209, 241] width 87 height 303
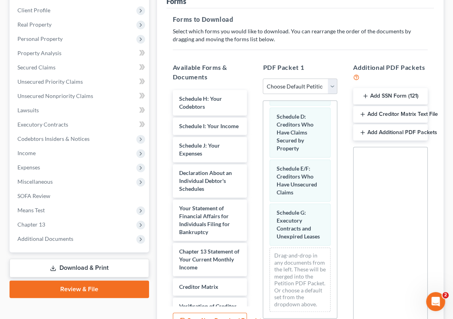
scroll to position [165, 0]
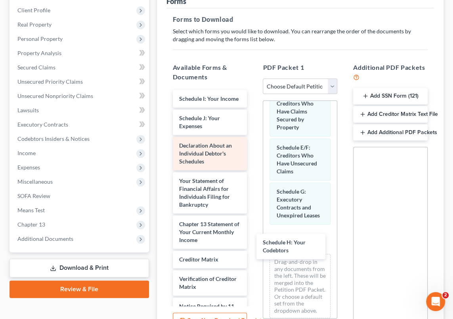
drag, startPoint x: 196, startPoint y: 98, endPoint x: 237, endPoint y: 164, distance: 77.6
click at [254, 240] on div "Schedule H: Your Codebtors Schedule H: Your Codebtors Schedule I: Your Income S…" at bounding box center [209, 228] width 87 height 276
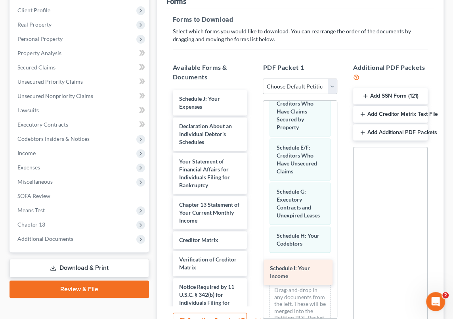
drag, startPoint x: 204, startPoint y: 97, endPoint x: 296, endPoint y: 266, distance: 192.3
click at [254, 266] on div "Schedule I: Your Income Schedule I: Your Income Schedule J: Your Expenses Decla…" at bounding box center [209, 218] width 87 height 256
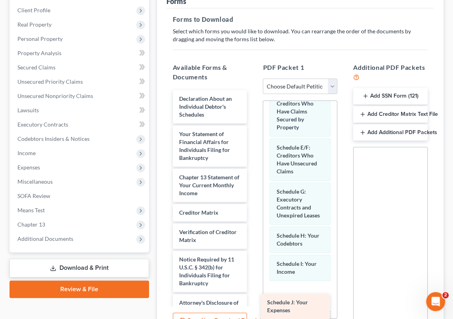
drag, startPoint x: 194, startPoint y: 99, endPoint x: 301, endPoint y: 305, distance: 232.5
click at [254, 297] on div "Schedule J: Your Expenses Schedule J: Your Expenses Declaration About an Indivi…" at bounding box center [209, 204] width 87 height 229
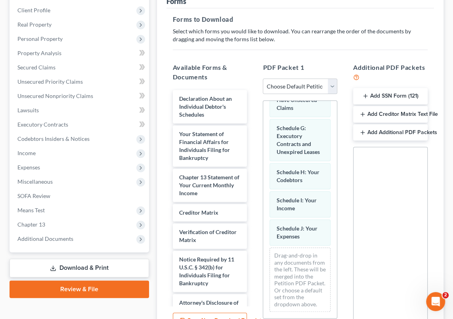
scroll to position [249, 0]
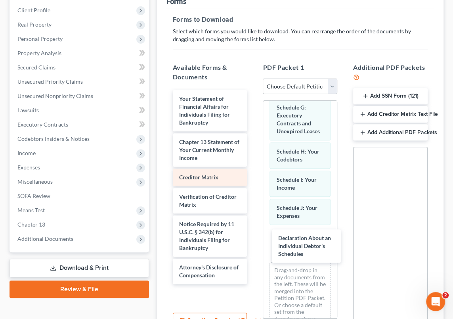
drag, startPoint x: 206, startPoint y: 98, endPoint x: 235, endPoint y: 169, distance: 76.2
click at [254, 237] on div "Declaration About an Individual Debtor's Schedules Declaration About an Individ…" at bounding box center [209, 187] width 87 height 194
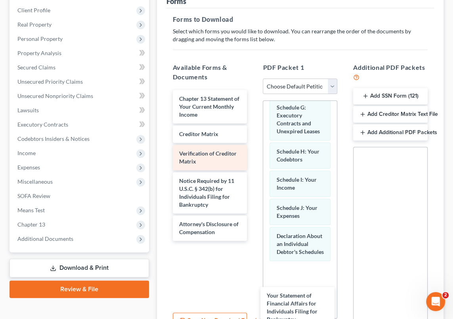
drag, startPoint x: 198, startPoint y: 101, endPoint x: 220, endPoint y: 162, distance: 65.1
click at [254, 240] on div "Your Statement of Financial Affairs for Individuals Filing for Bankruptcy Your …" at bounding box center [209, 165] width 87 height 151
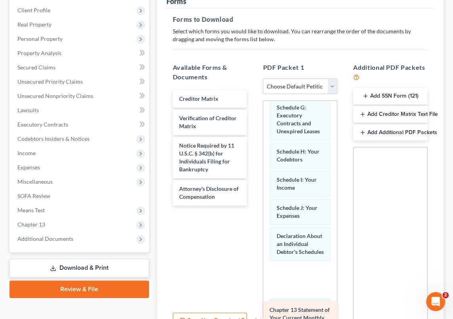
drag, startPoint x: 203, startPoint y: 101, endPoint x: 293, endPoint y: 311, distance: 227.8
click at [254, 205] on div "Chapter 13 Statement of Your Current Monthly Income Chapter 13 Statement of You…" at bounding box center [209, 147] width 87 height 115
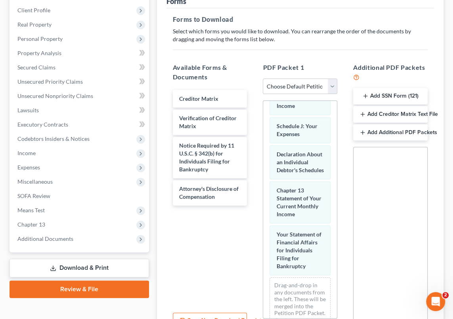
scroll to position [388, 0]
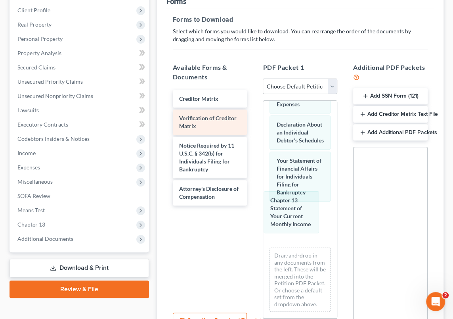
drag, startPoint x: 293, startPoint y: 160, endPoint x: 232, endPoint y: 113, distance: 77.2
click at [287, 206] on div "Chapter 13 Statement of Your Current Monthly Income Voluntary Petition for Indi…" at bounding box center [300, 29] width 74 height 577
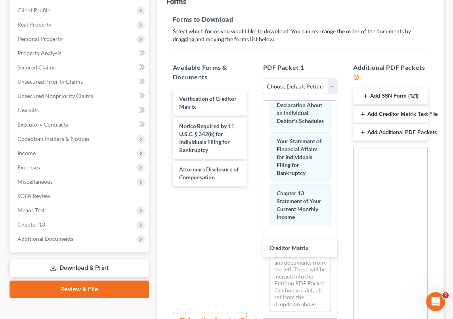
drag, startPoint x: 216, startPoint y: 97, endPoint x: 250, endPoint y: 198, distance: 106.6
click at [254, 186] on div "Creditor Matrix Creditor Matrix Verification of Creditor Matrix Notice Required…" at bounding box center [209, 138] width 87 height 96
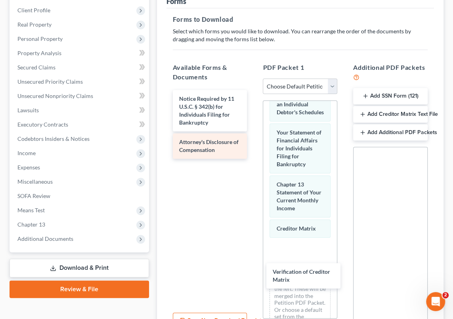
drag, startPoint x: 194, startPoint y: 101, endPoint x: 215, endPoint y: 137, distance: 41.0
click at [254, 158] on div "Verification of Creditor Matrix Verification of Creditor Matrix Notice Required…" at bounding box center [209, 124] width 87 height 69
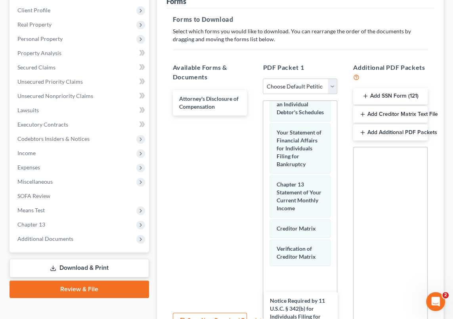
drag, startPoint x: 204, startPoint y: 101, endPoint x: 226, endPoint y: 173, distance: 75.3
click at [254, 115] on div "Notice Required by 11 U.S.C. § 342(b) for Individuals Filing for Bankruptcy Not…" at bounding box center [209, 102] width 87 height 25
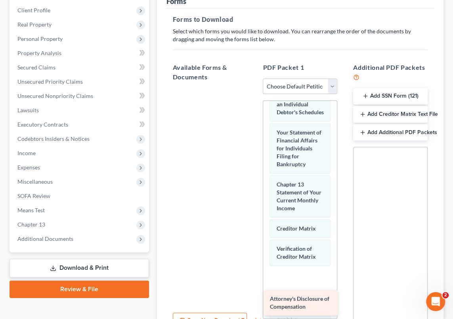
drag, startPoint x: 202, startPoint y: 95, endPoint x: 292, endPoint y: 296, distance: 220.4
click at [254, 88] on div "Attorney's Disclosure of Compensation Attorney's Disclosure of Compensation" at bounding box center [209, 88] width 87 height 0
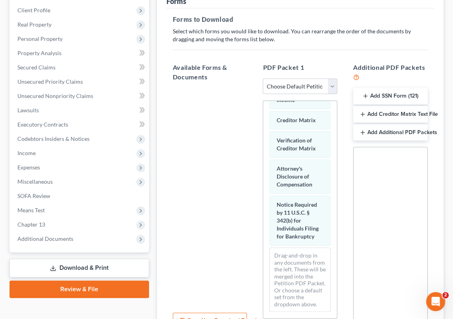
scroll to position [532, 0]
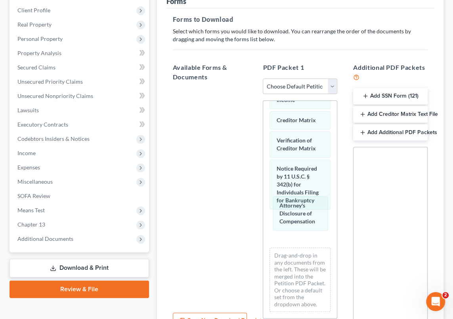
drag, startPoint x: 294, startPoint y: 157, endPoint x: 332, endPoint y: 250, distance: 99.8
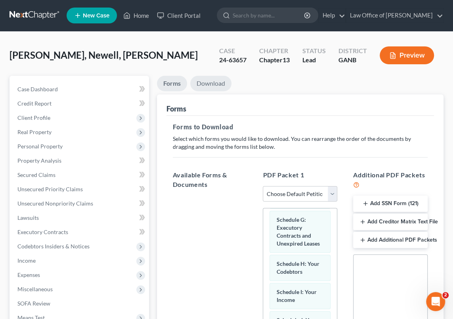
scroll to position [0, 0]
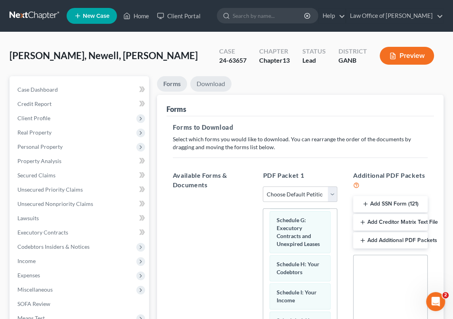
click at [211, 82] on link "Download" at bounding box center [210, 83] width 41 height 15
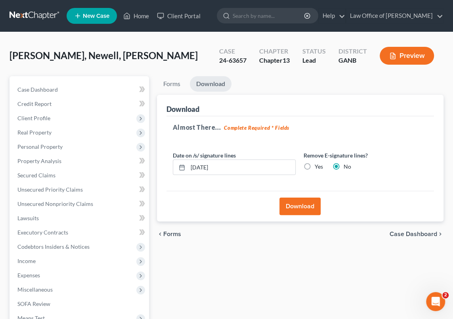
click at [300, 204] on button "Download" at bounding box center [299, 205] width 41 height 17
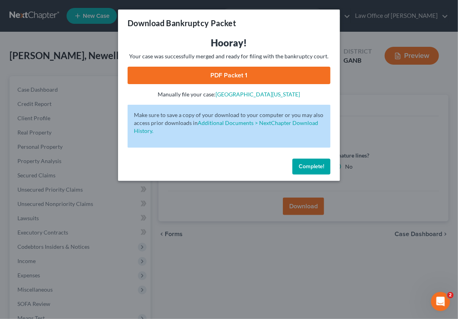
click at [216, 73] on link "PDF Packet 1" at bounding box center [229, 75] width 203 height 17
drag, startPoint x: 306, startPoint y: 165, endPoint x: 127, endPoint y: 145, distance: 180.6
click at [306, 165] on span "Complete!" at bounding box center [311, 166] width 25 height 7
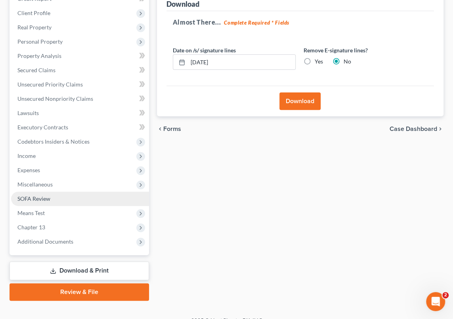
scroll to position [116, 0]
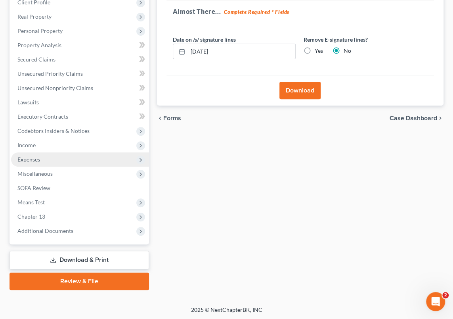
click at [36, 157] on span "Expenses" at bounding box center [28, 159] width 23 height 7
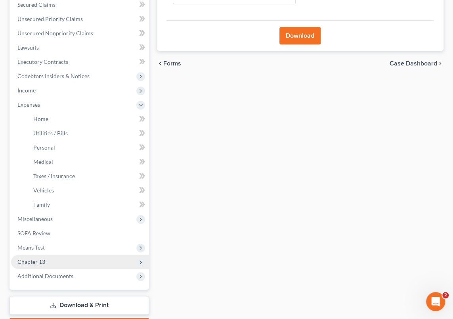
scroll to position [188, 0]
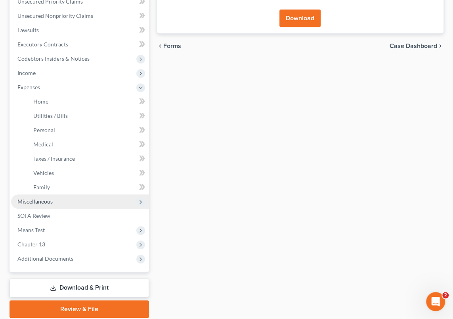
click at [46, 202] on span "Miscellaneous" at bounding box center [34, 201] width 35 height 7
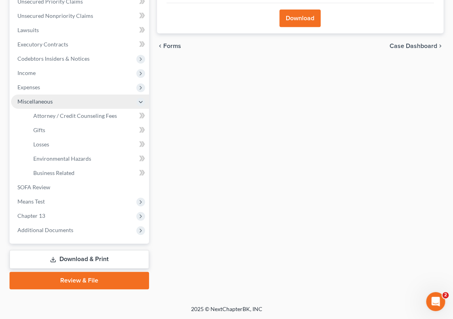
scroll to position [187, 0]
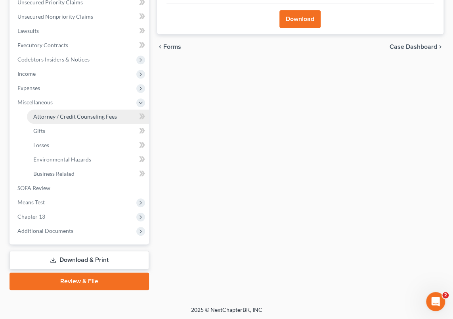
click at [89, 116] on span "Attorney / Credit Counseling Fees" at bounding box center [75, 116] width 84 height 7
select select "0"
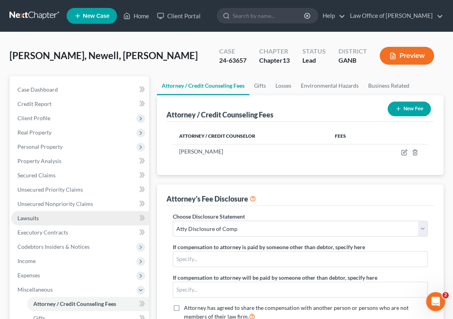
click at [47, 217] on link "Lawsuits" at bounding box center [80, 218] width 138 height 14
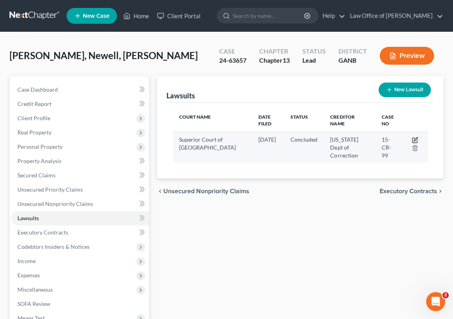
click at [412, 138] on icon "button" at bounding box center [415, 140] width 6 height 6
select select "10"
select select "2"
select select "4"
select select "10"
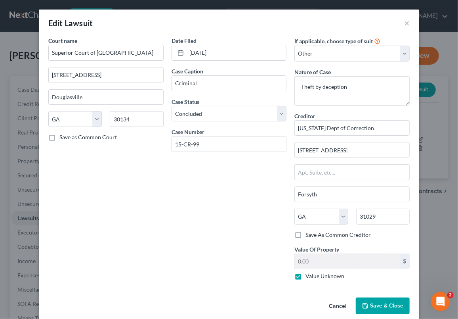
click at [305, 275] on label "Value Unknown" at bounding box center [324, 276] width 39 height 8
click at [309, 275] on input "Value Unknown" at bounding box center [311, 274] width 5 height 5
checkbox input "false"
click at [298, 258] on input "0.00" at bounding box center [347, 261] width 105 height 15
type input "5"
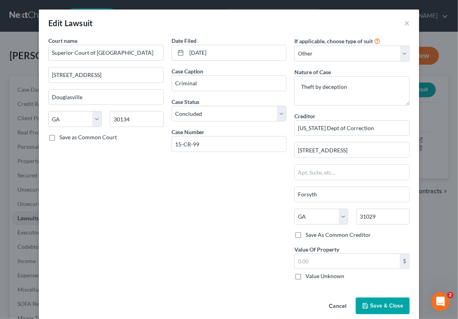
click at [305, 232] on label "Save As Common Creditor" at bounding box center [337, 235] width 65 height 8
click at [309, 232] on input "Save As Common Creditor" at bounding box center [311, 233] width 5 height 5
checkbox input "true"
click at [383, 305] on span "Save & Close" at bounding box center [386, 305] width 33 height 7
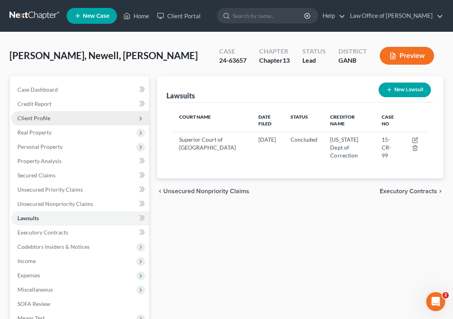
click at [57, 119] on span "Client Profile" at bounding box center [80, 118] width 138 height 14
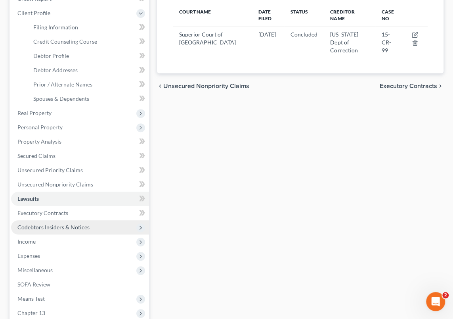
scroll to position [108, 0]
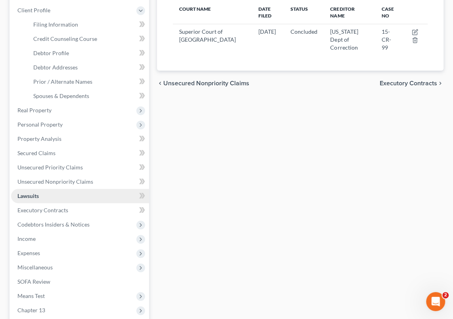
click at [45, 196] on link "Lawsuits" at bounding box center [80, 196] width 138 height 14
click at [136, 192] on span at bounding box center [142, 197] width 14 height 12
click at [43, 252] on span "Expenses" at bounding box center [80, 253] width 138 height 14
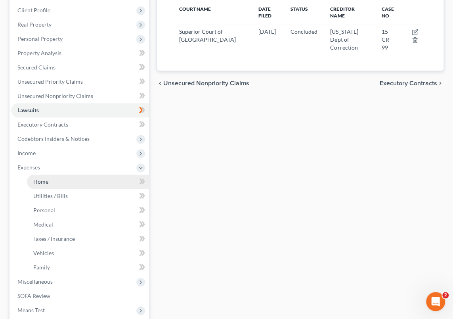
click at [57, 179] on link "Home" at bounding box center [88, 181] width 122 height 14
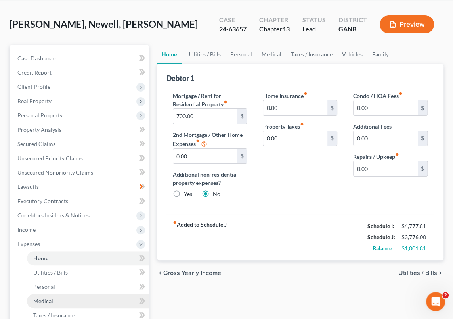
scroll to position [72, 0]
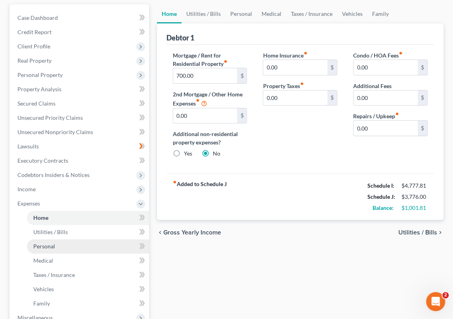
click at [57, 246] on link "Personal" at bounding box center [88, 246] width 122 height 14
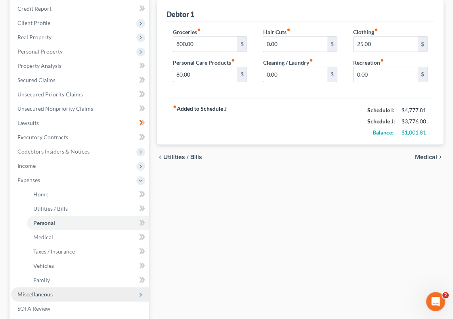
scroll to position [108, 0]
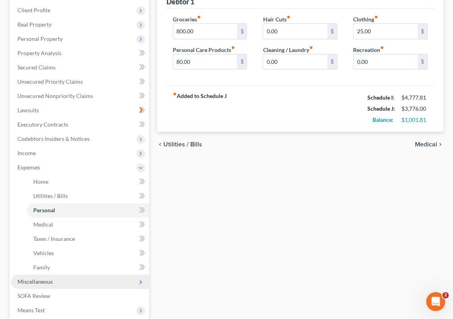
click at [59, 281] on span "Miscellaneous" at bounding box center [80, 281] width 138 height 14
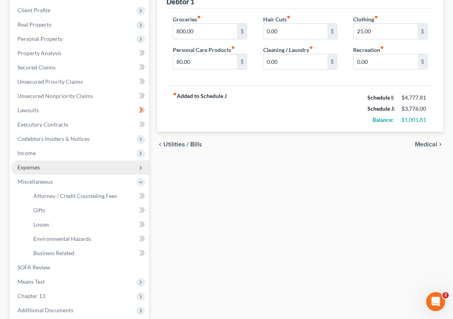
click at [40, 165] on span "Expenses" at bounding box center [80, 167] width 138 height 14
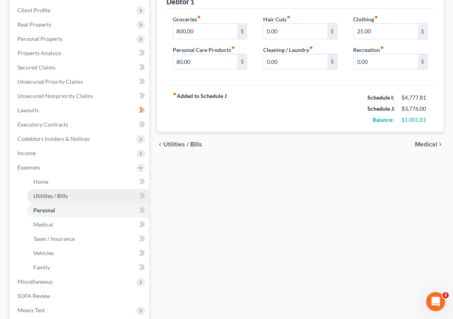
click at [61, 195] on span "Utilities / Bills" at bounding box center [50, 195] width 34 height 7
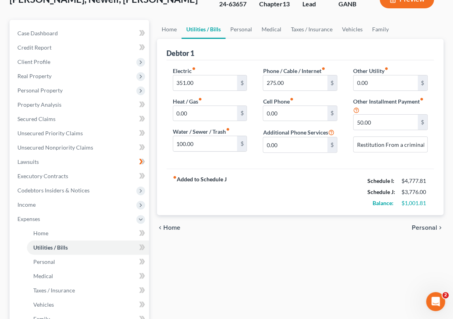
scroll to position [108, 0]
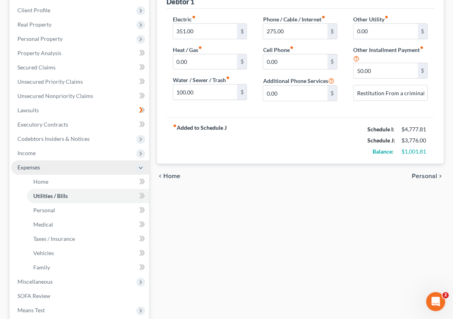
click at [55, 168] on span "Expenses" at bounding box center [80, 167] width 138 height 14
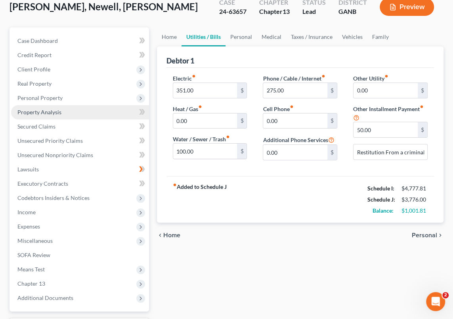
scroll to position [36, 0]
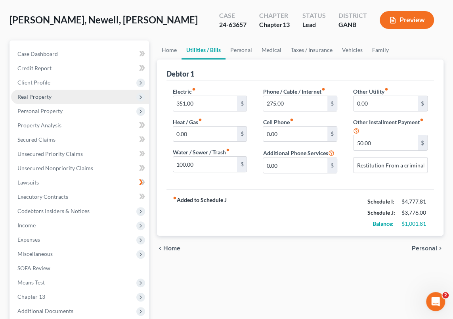
click at [43, 93] on span "Real Property" at bounding box center [34, 96] width 34 height 7
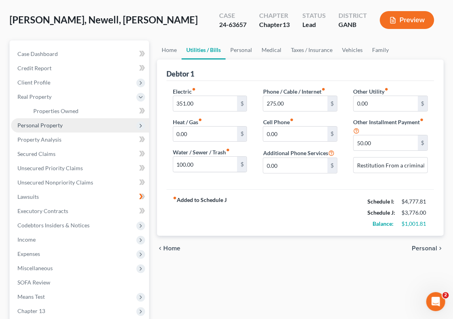
click at [57, 124] on span "Personal Property" at bounding box center [39, 125] width 45 height 7
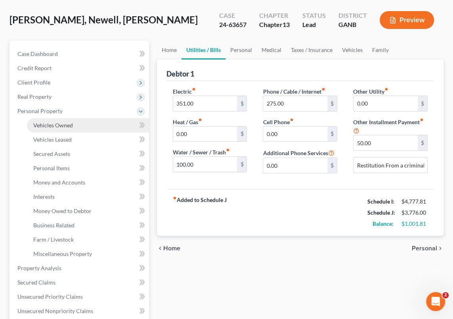
click at [68, 124] on span "Vehicles Owned" at bounding box center [53, 125] width 40 height 7
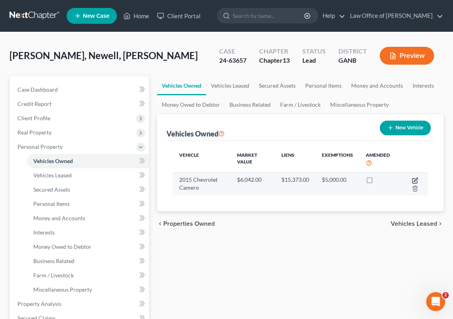
click at [414, 178] on icon "button" at bounding box center [415, 180] width 6 height 6
select select "0"
select select "11"
select select "2"
select select "0"
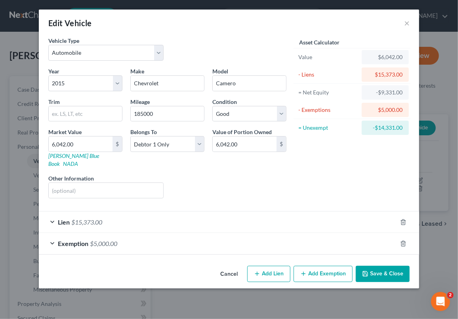
click at [319, 267] on button "Add Exemption" at bounding box center [323, 273] width 59 height 17
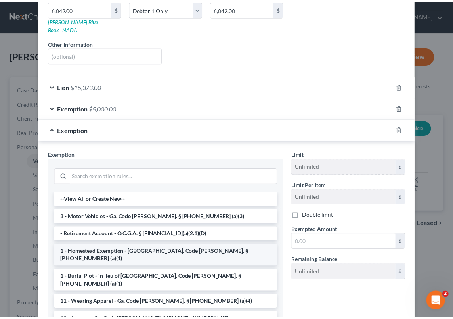
scroll to position [144, 0]
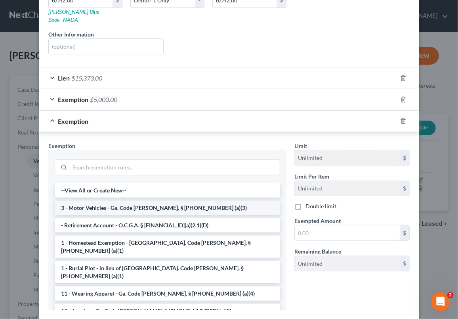
click at [145, 200] on li "3 - Motor Vehicles - Ga. Code [PERSON_NAME]. § [PHONE_NUMBER] (a)(3)" at bounding box center [167, 207] width 225 height 14
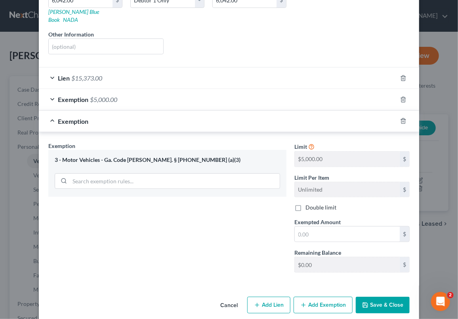
click at [227, 297] on button "Cancel" at bounding box center [229, 305] width 30 height 16
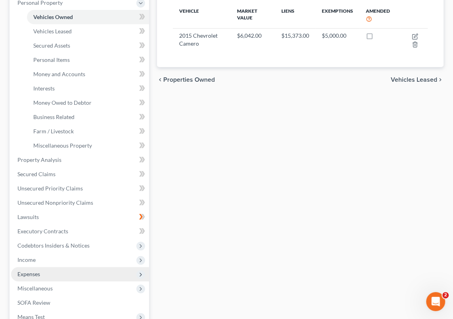
drag, startPoint x: 46, startPoint y: 272, endPoint x: 56, endPoint y: 272, distance: 9.9
click at [46, 272] on span "Expenses" at bounding box center [80, 274] width 138 height 14
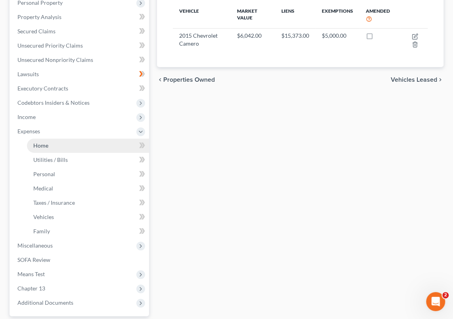
click at [52, 145] on link "Home" at bounding box center [88, 145] width 122 height 14
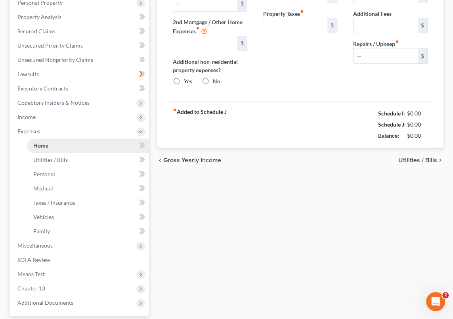
type input "700.00"
type input "0.00"
radio input "true"
type input "0.00"
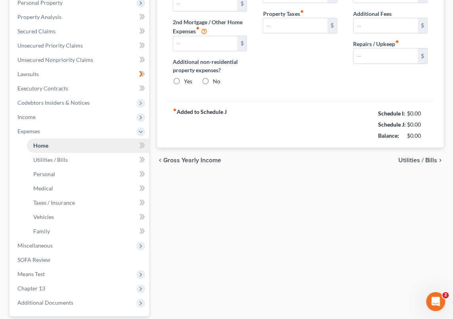
type input "0.00"
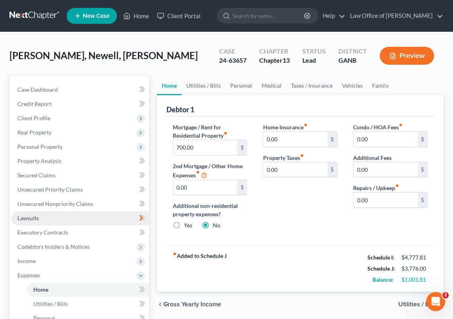
click at [47, 217] on link "Lawsuits" at bounding box center [80, 218] width 138 height 14
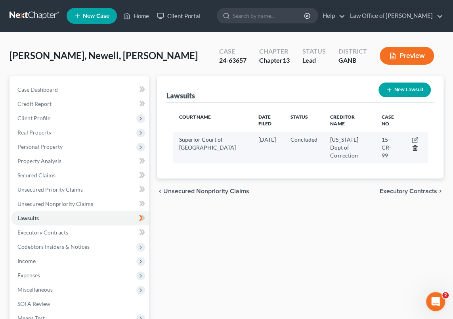
click at [414, 147] on icon "button" at bounding box center [415, 148] width 6 height 6
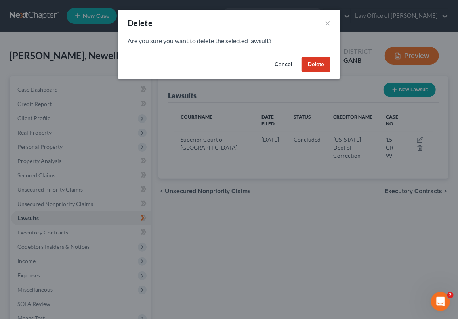
click at [319, 65] on button "Delete" at bounding box center [315, 65] width 29 height 16
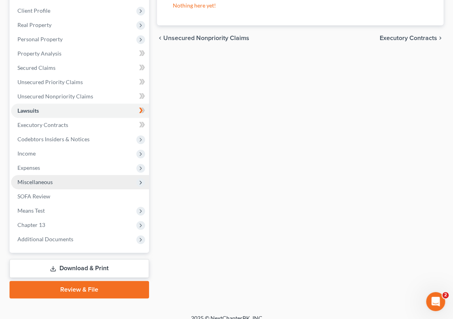
scroll to position [108, 0]
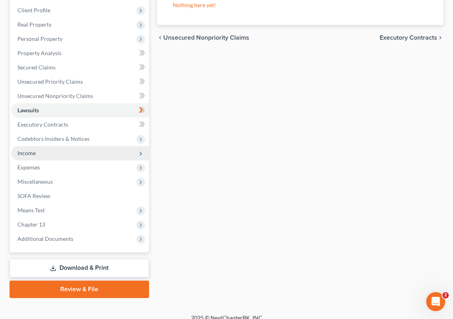
click at [33, 153] on span "Income" at bounding box center [26, 152] width 18 height 7
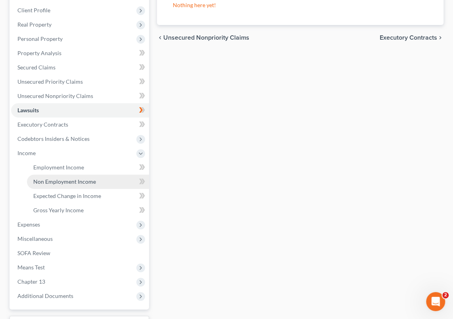
click at [59, 182] on span "Non Employment Income" at bounding box center [64, 181] width 63 height 7
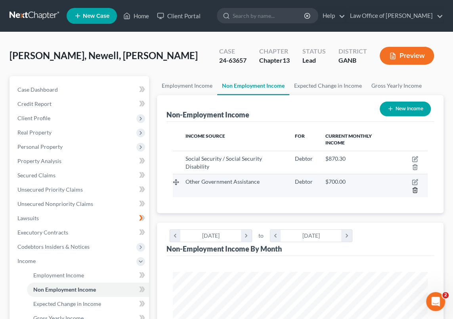
click at [414, 189] on icon "button" at bounding box center [415, 190] width 6 height 6
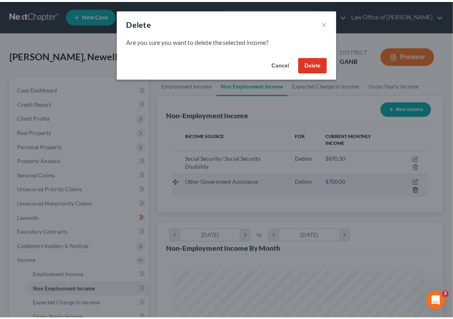
scroll to position [129, 274]
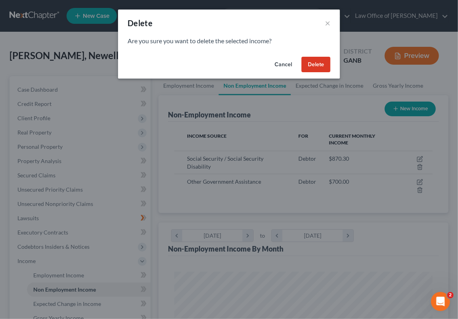
click at [319, 64] on button "Delete" at bounding box center [315, 65] width 29 height 16
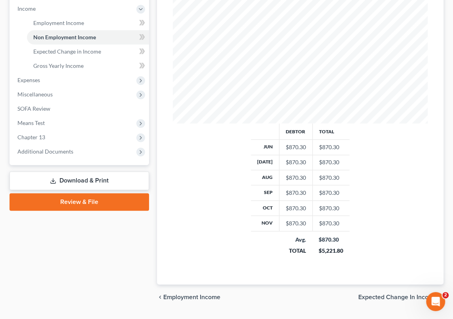
scroll to position [258, 0]
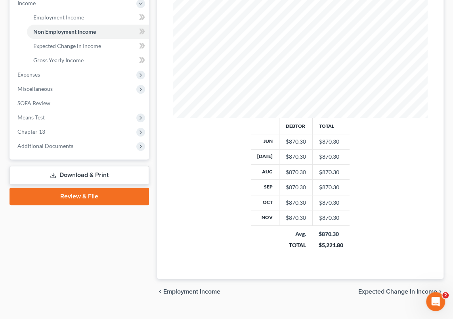
click at [93, 175] on link "Download & Print" at bounding box center [79, 175] width 139 height 19
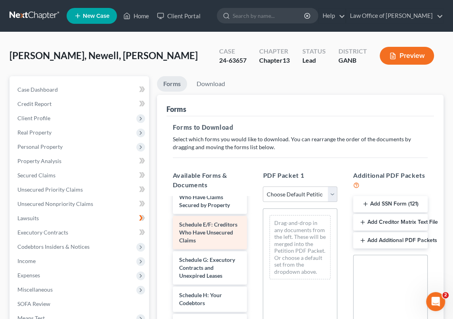
scroll to position [144, 0]
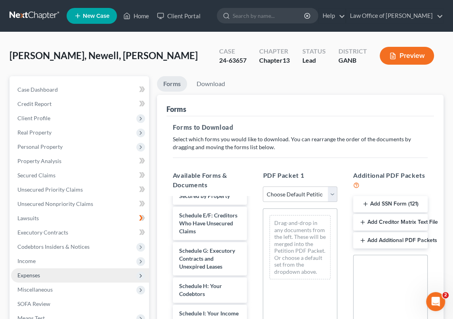
click at [46, 271] on span "Expenses" at bounding box center [80, 275] width 138 height 14
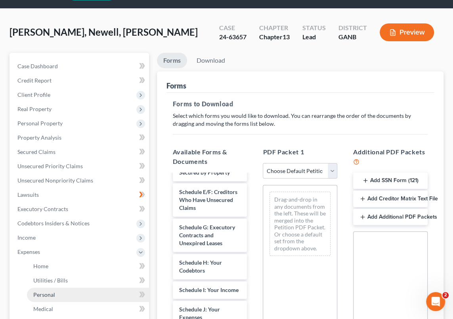
scroll to position [36, 0]
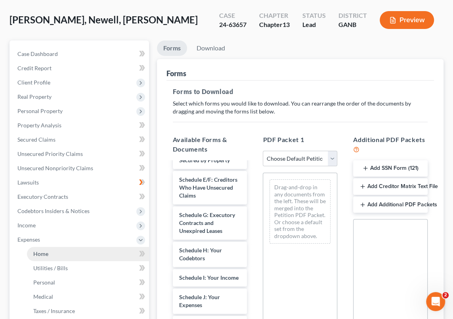
click at [56, 253] on link "Home" at bounding box center [88, 253] width 122 height 14
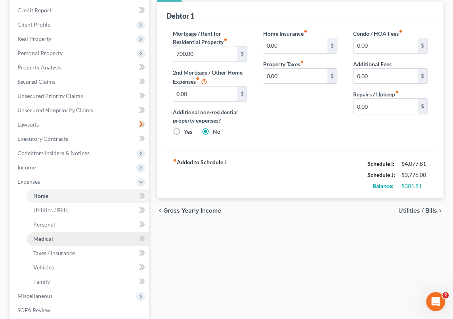
scroll to position [108, 0]
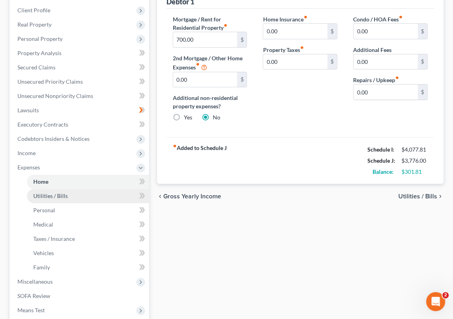
click at [65, 194] on span "Utilities / Bills" at bounding box center [50, 195] width 34 height 7
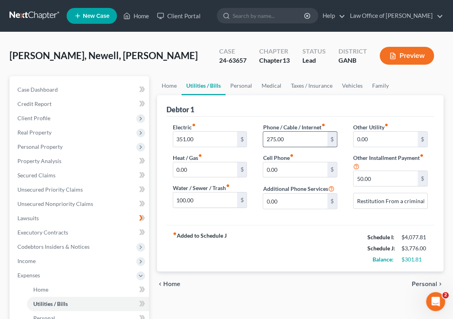
click at [275, 138] on input "275.00" at bounding box center [295, 139] width 64 height 15
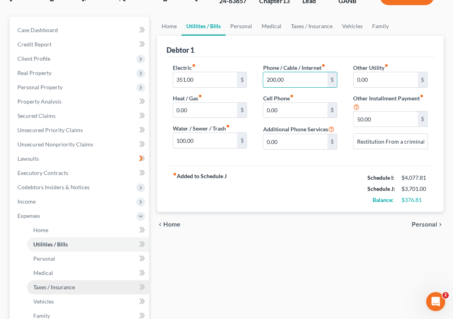
scroll to position [72, 0]
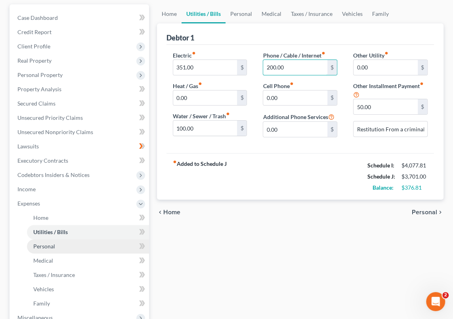
type input "200.00"
click at [57, 243] on link "Personal" at bounding box center [88, 246] width 122 height 14
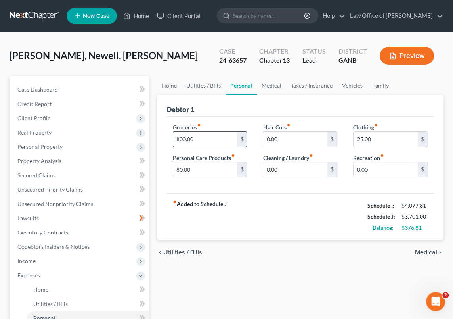
click at [185, 138] on input "800.00" at bounding box center [205, 139] width 64 height 15
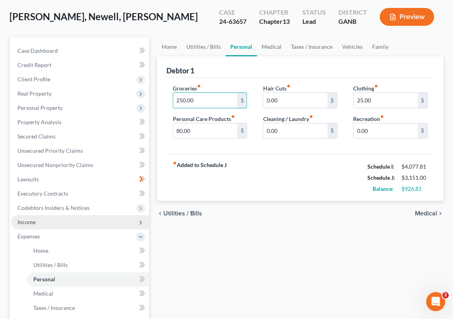
scroll to position [36, 0]
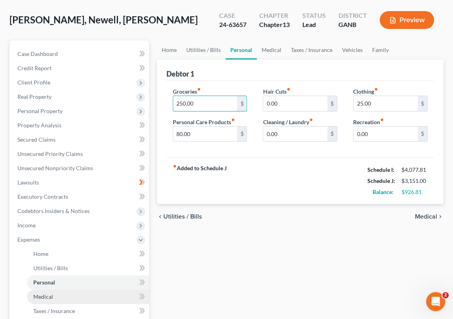
type input "250.00"
click at [60, 296] on link "Medical" at bounding box center [88, 296] width 122 height 14
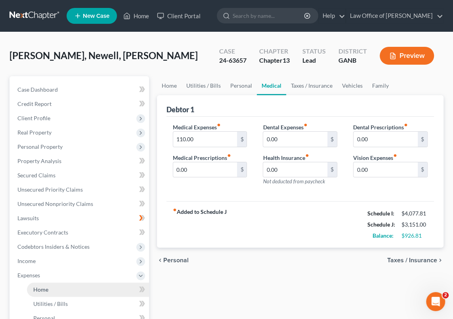
click at [69, 293] on link "Home" at bounding box center [88, 289] width 122 height 14
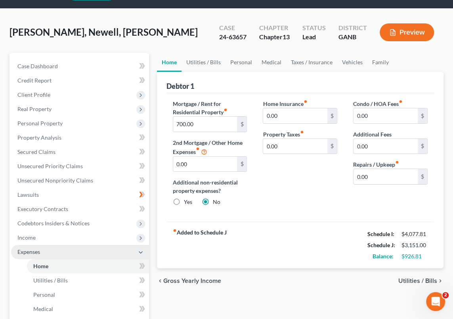
scroll to position [36, 0]
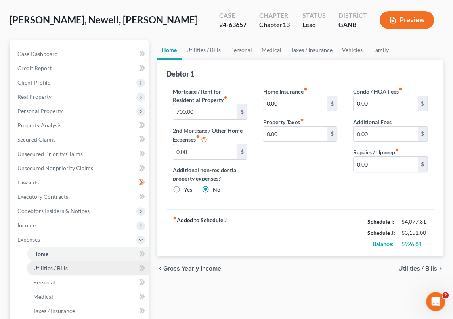
click at [71, 266] on link "Utilities / Bills" at bounding box center [88, 268] width 122 height 14
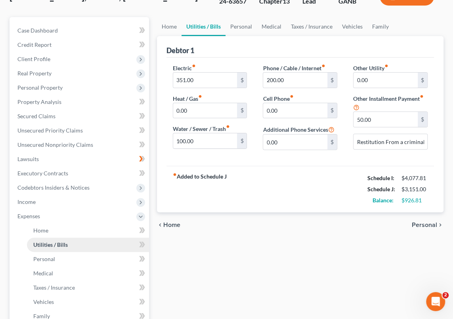
scroll to position [72, 0]
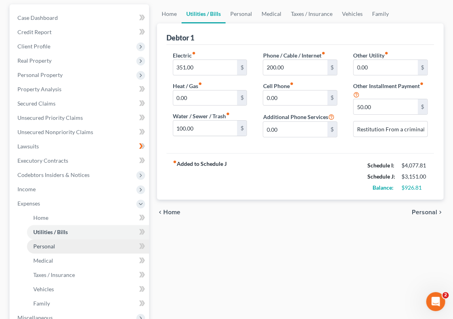
click at [59, 244] on link "Personal" at bounding box center [88, 246] width 122 height 14
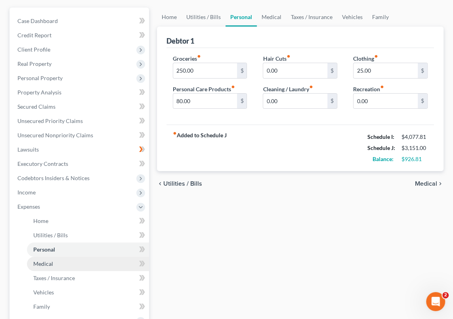
scroll to position [72, 0]
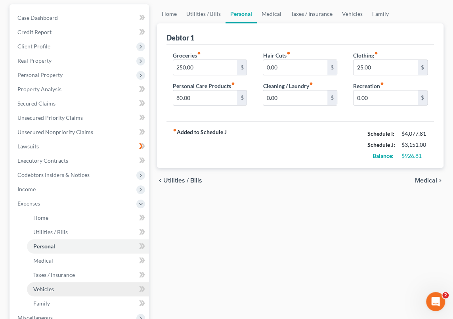
click at [55, 289] on link "Vehicles" at bounding box center [88, 289] width 122 height 14
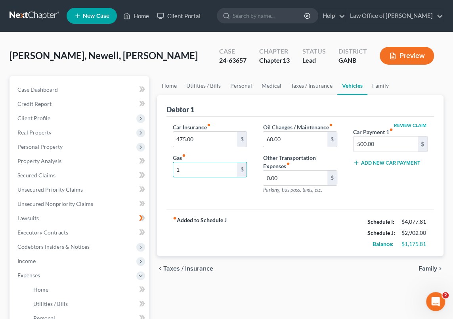
type input "100.00"
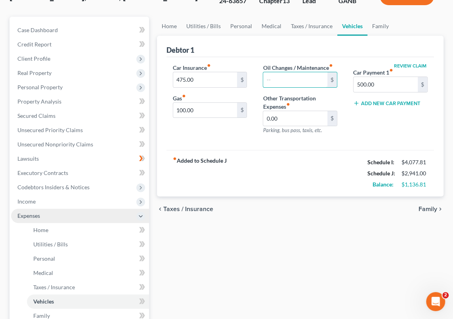
scroll to position [72, 0]
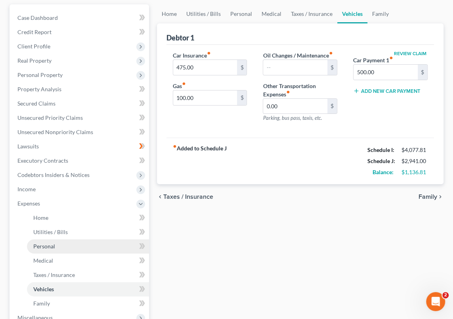
click at [53, 246] on span "Personal" at bounding box center [44, 245] width 22 height 7
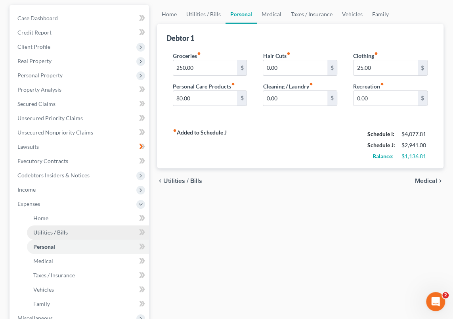
scroll to position [72, 0]
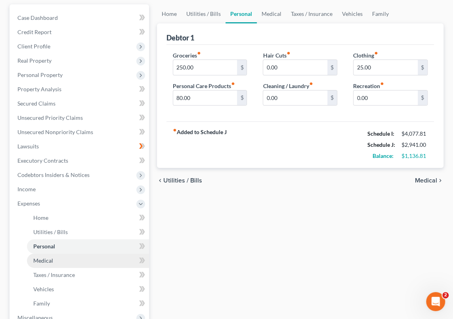
click at [58, 259] on link "Medical" at bounding box center [88, 260] width 122 height 14
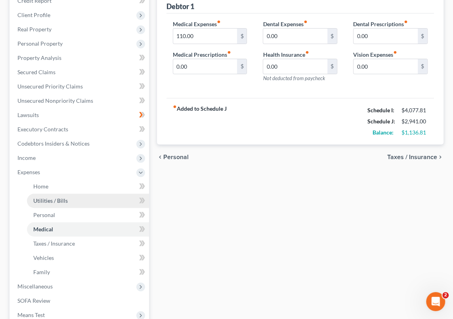
scroll to position [108, 0]
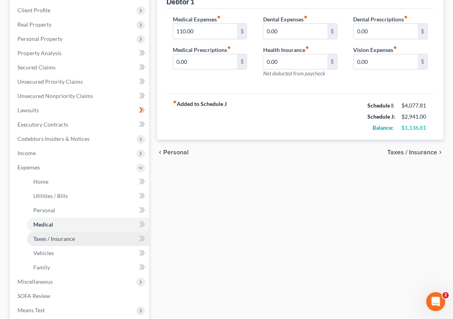
click at [65, 238] on span "Taxes / Insurance" at bounding box center [54, 238] width 42 height 7
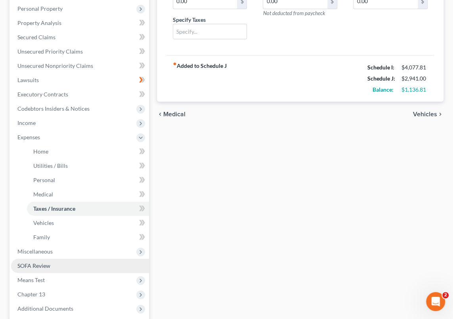
scroll to position [144, 0]
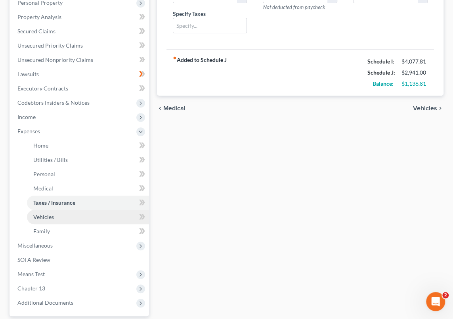
click at [59, 215] on link "Vehicles" at bounding box center [88, 217] width 122 height 14
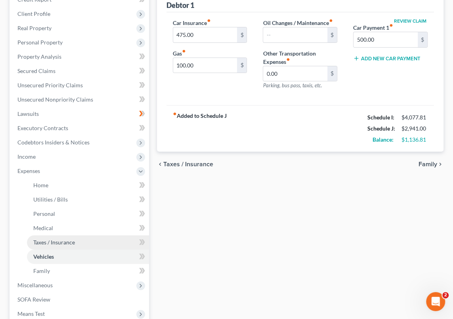
scroll to position [108, 0]
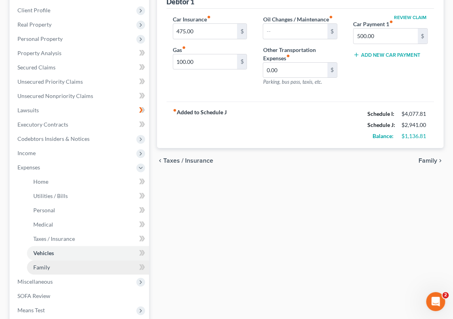
click at [57, 267] on link "Family" at bounding box center [88, 267] width 122 height 14
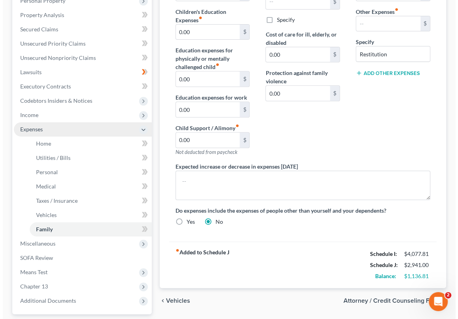
scroll to position [144, 0]
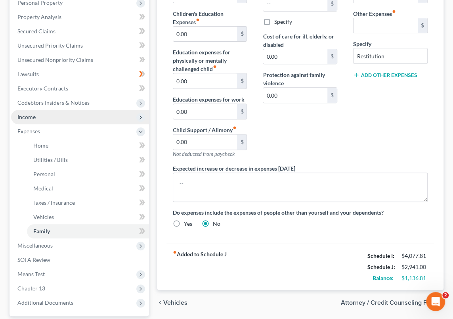
click at [34, 117] on span "Income" at bounding box center [26, 116] width 18 height 7
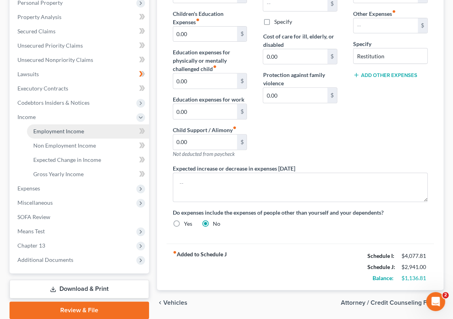
click at [79, 128] on span "Employment Income" at bounding box center [58, 131] width 51 height 7
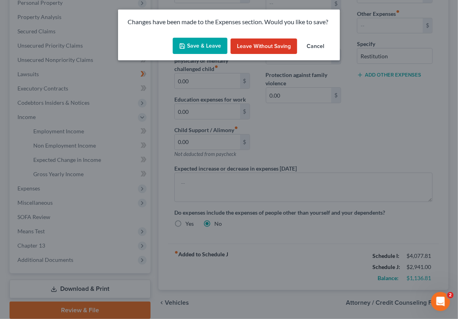
click at [206, 46] on button "Save & Leave" at bounding box center [200, 46] width 55 height 17
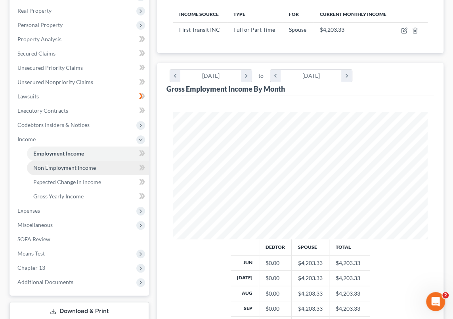
scroll to position [108, 0]
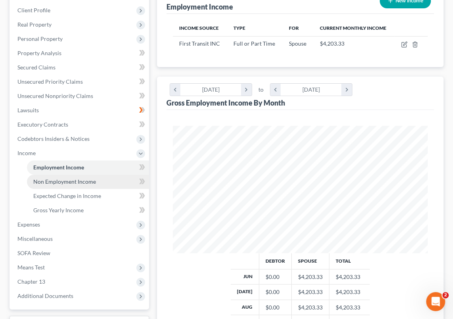
click at [80, 181] on span "Non Employment Income" at bounding box center [64, 181] width 63 height 7
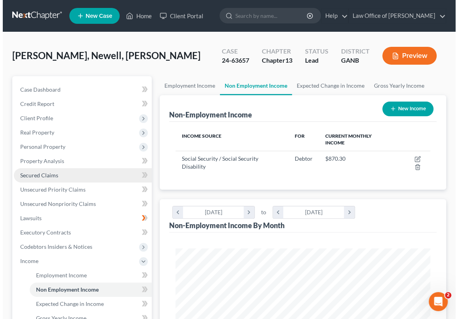
scroll to position [127, 270]
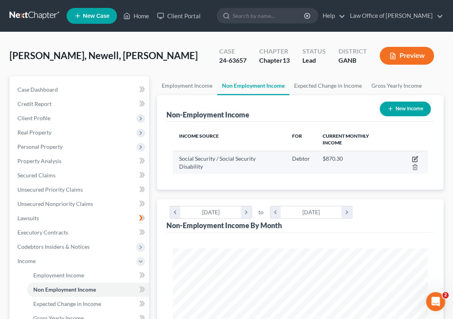
click at [412, 156] on icon "button" at bounding box center [415, 159] width 6 height 6
select select "4"
select select "0"
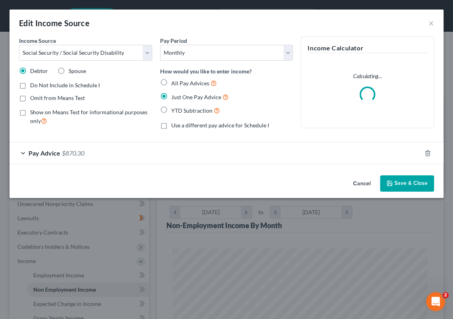
scroll to position [129, 274]
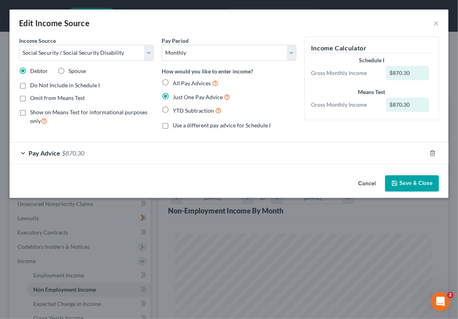
click at [408, 182] on button "Save & Close" at bounding box center [412, 183] width 54 height 17
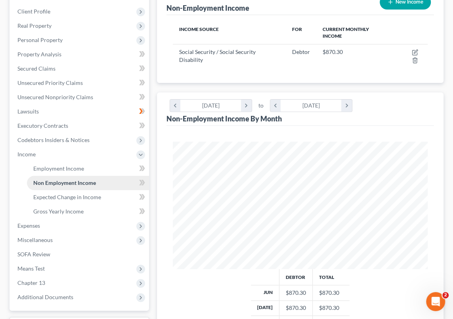
scroll to position [108, 0]
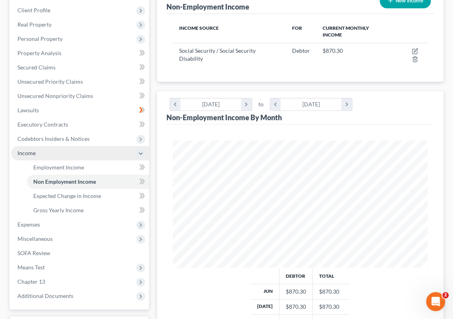
click at [43, 153] on span "Income" at bounding box center [80, 153] width 138 height 14
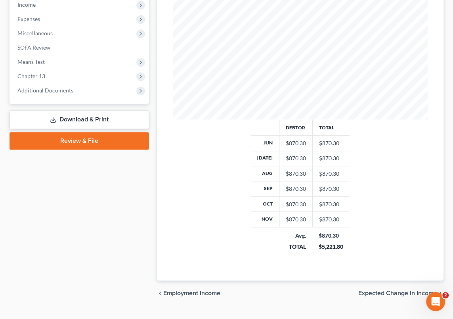
scroll to position [258, 0]
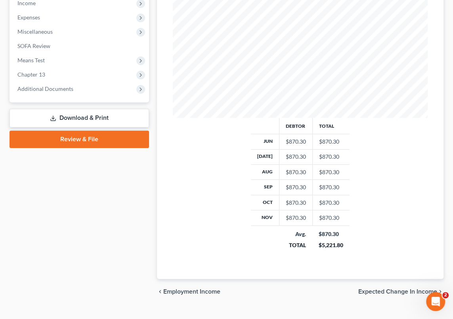
click at [87, 118] on link "Download & Print" at bounding box center [79, 118] width 139 height 19
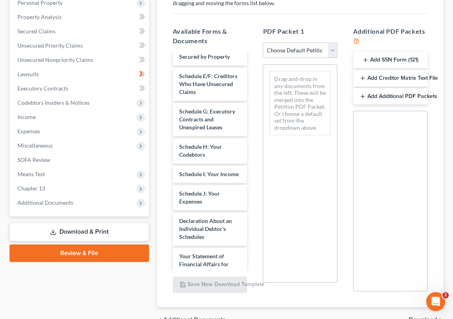
scroll to position [202, 0]
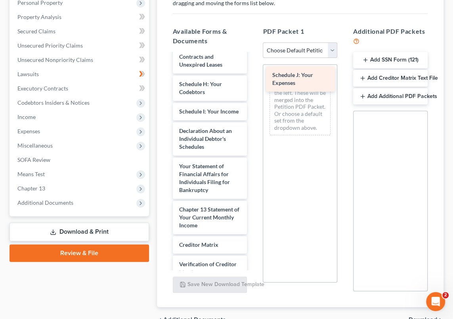
drag, startPoint x: 197, startPoint y: 150, endPoint x: 290, endPoint y: 79, distance: 116.8
click at [254, 79] on div "Schedule J: Your Expenses Voluntary Petition for Individuals Filing for Bankrup…" at bounding box center [209, 101] width 87 height 499
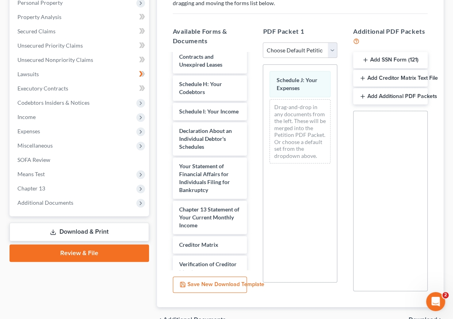
click at [76, 233] on link "Download & Print" at bounding box center [79, 231] width 139 height 19
click at [87, 229] on link "Download & Print" at bounding box center [79, 231] width 139 height 19
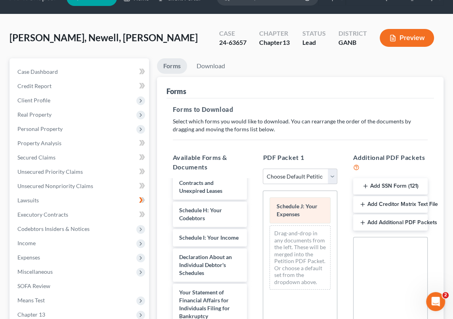
scroll to position [0, 0]
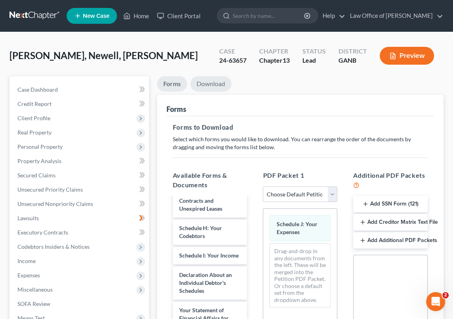
click at [215, 82] on link "Download" at bounding box center [210, 83] width 41 height 15
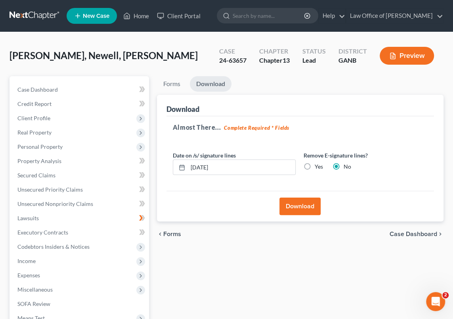
click at [304, 205] on button "Download" at bounding box center [299, 205] width 41 height 17
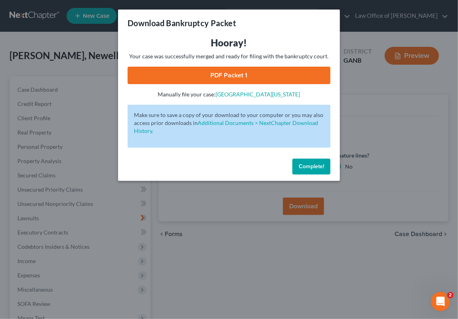
click at [230, 75] on link "PDF Packet 1" at bounding box center [229, 75] width 203 height 17
click at [307, 162] on button "Complete!" at bounding box center [311, 166] width 38 height 16
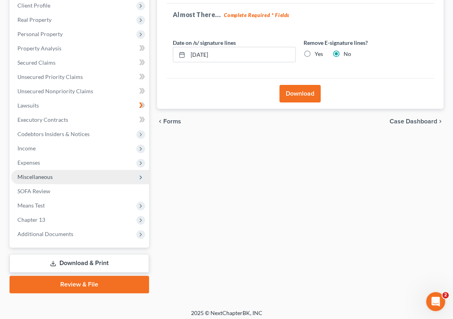
scroll to position [116, 0]
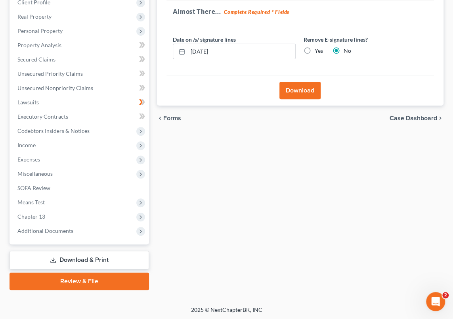
click at [92, 258] on link "Download & Print" at bounding box center [79, 259] width 139 height 19
click at [92, 257] on link "Download & Print" at bounding box center [79, 259] width 139 height 19
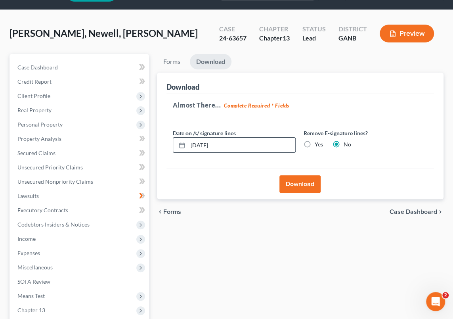
scroll to position [0, 0]
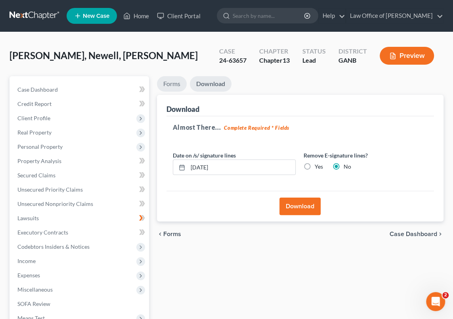
click at [172, 84] on link "Forms" at bounding box center [172, 83] width 30 height 15
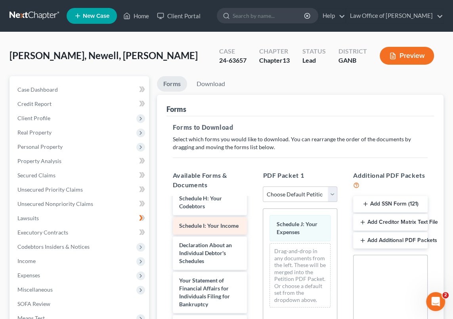
scroll to position [229, 0]
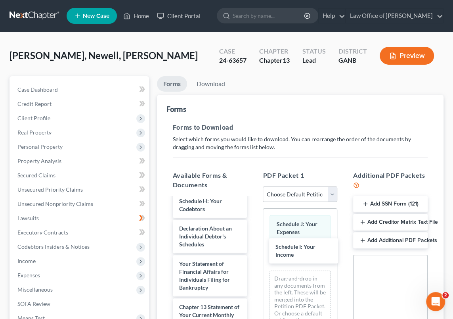
drag, startPoint x: 198, startPoint y: 236, endPoint x: 308, endPoint y: 263, distance: 112.5
click at [254, 247] on div "Schedule I: Your Income Voluntary Petition for Individuals Filing for Bankruptc…" at bounding box center [209, 208] width 87 height 479
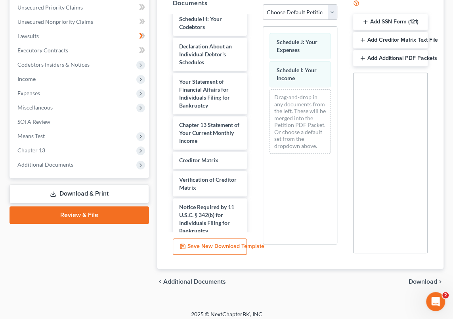
scroll to position [187, 0]
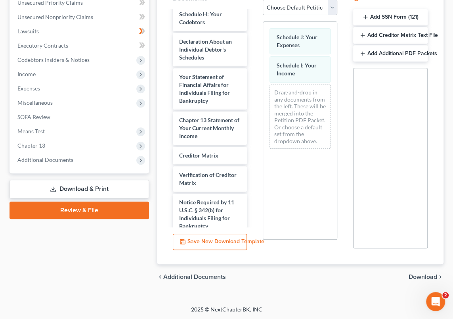
click at [95, 184] on link "Download & Print" at bounding box center [79, 188] width 139 height 19
click at [77, 186] on link "Download & Print" at bounding box center [79, 188] width 139 height 19
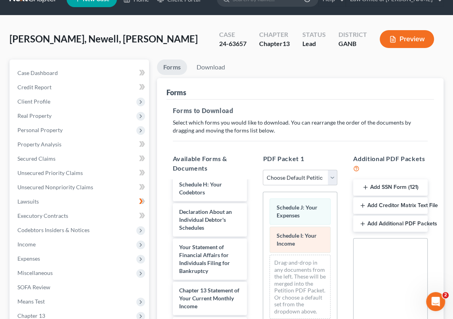
scroll to position [0, 0]
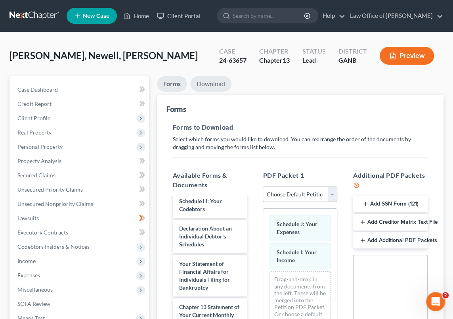
click at [217, 83] on link "Download" at bounding box center [210, 83] width 41 height 15
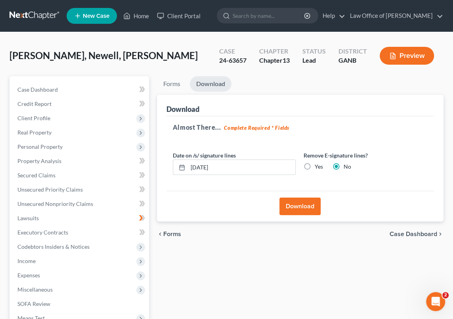
click at [302, 207] on button "Download" at bounding box center [299, 205] width 41 height 17
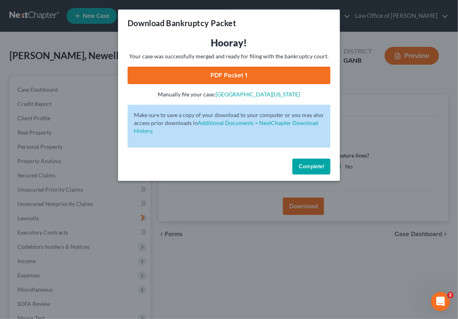
click at [232, 76] on link "PDF Packet 1" at bounding box center [229, 75] width 203 height 17
click at [310, 166] on span "Complete!" at bounding box center [311, 166] width 25 height 7
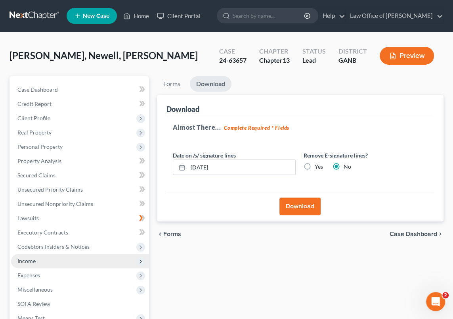
click at [46, 259] on span "Income" at bounding box center [80, 261] width 138 height 14
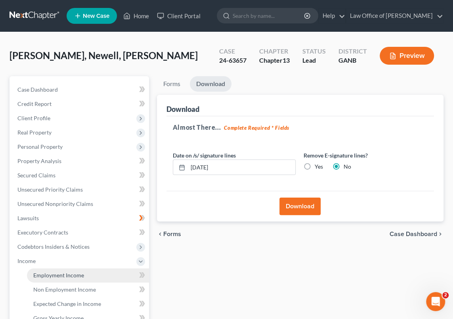
scroll to position [36, 0]
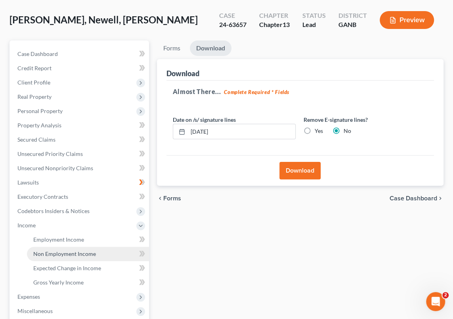
click at [82, 250] on span "Non Employment Income" at bounding box center [64, 253] width 63 height 7
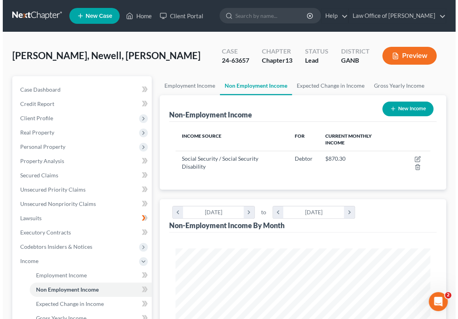
scroll to position [127, 270]
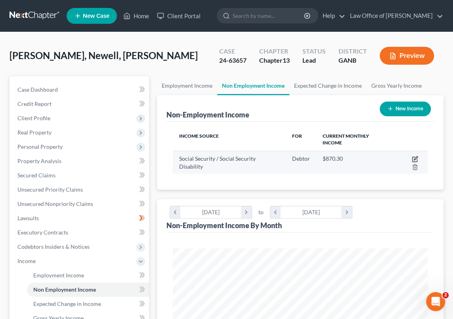
click at [412, 156] on icon "button" at bounding box center [415, 159] width 6 height 6
select select "4"
select select "0"
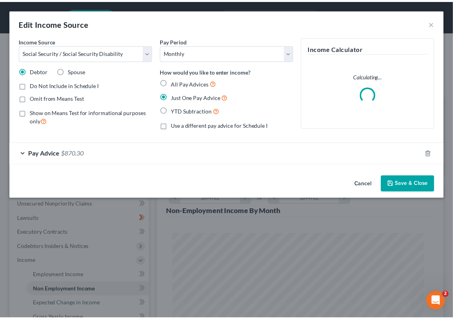
scroll to position [129, 274]
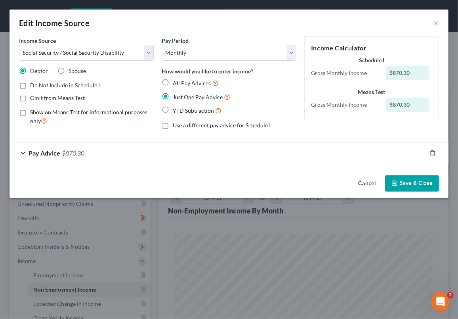
click at [403, 72] on div "$870.30" at bounding box center [407, 73] width 43 height 14
click at [418, 181] on button "Save & Close" at bounding box center [412, 183] width 54 height 17
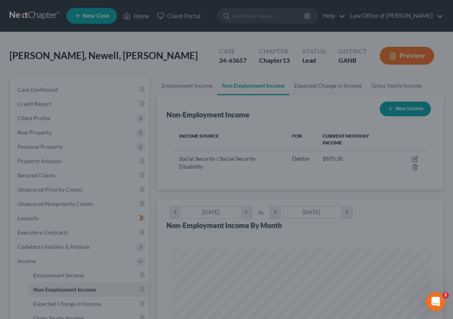
scroll to position [396043, 395899]
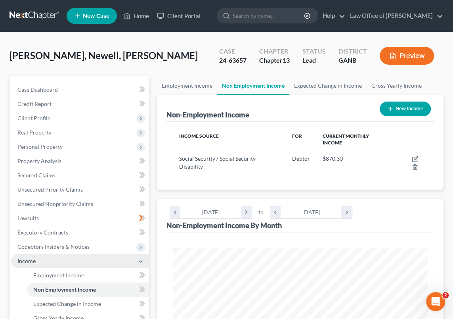
click at [41, 260] on span "Income" at bounding box center [80, 261] width 138 height 14
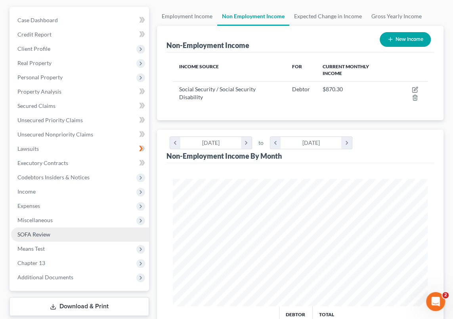
scroll to position [72, 0]
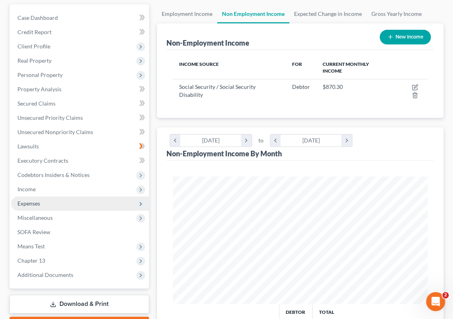
click at [45, 202] on span "Expenses" at bounding box center [80, 203] width 138 height 14
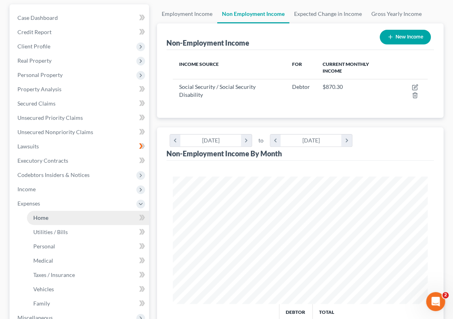
click at [59, 218] on link "Home" at bounding box center [88, 217] width 122 height 14
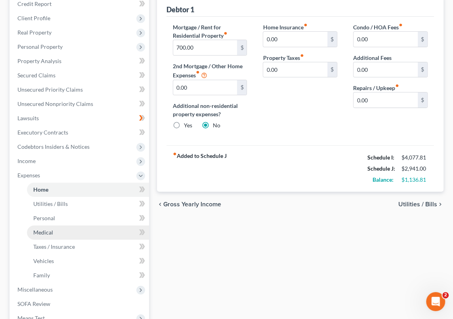
scroll to position [108, 0]
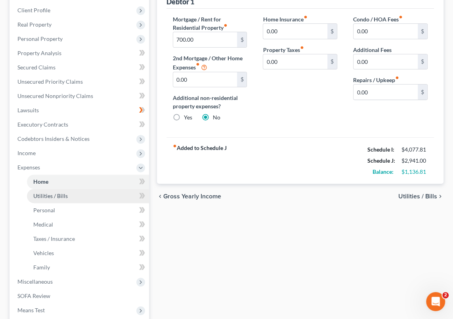
click at [71, 194] on link "Utilities / Bills" at bounding box center [88, 196] width 122 height 14
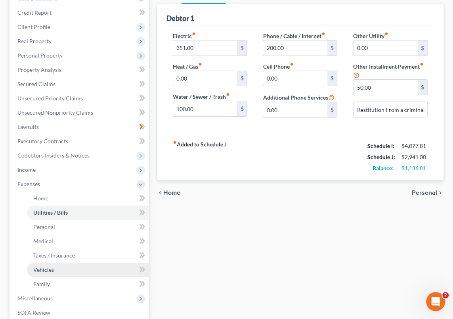
scroll to position [108, 0]
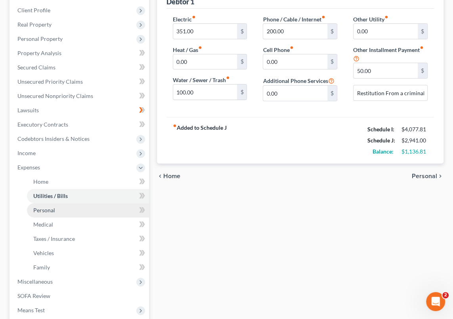
click at [64, 208] on link "Personal" at bounding box center [88, 210] width 122 height 14
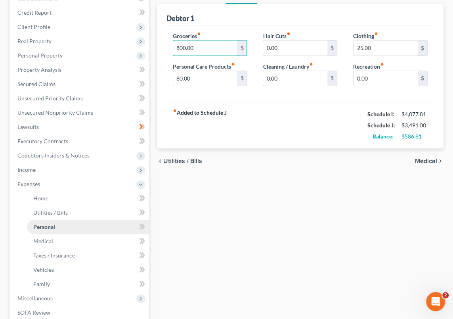
scroll to position [108, 0]
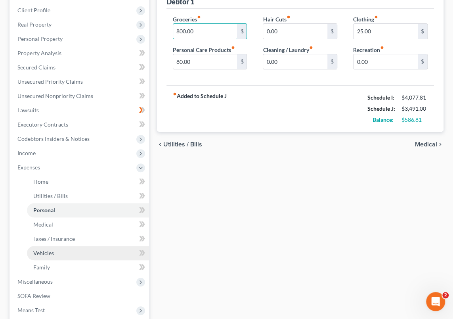
type input "800.00"
click at [53, 253] on span "Vehicles" at bounding box center [43, 252] width 21 height 7
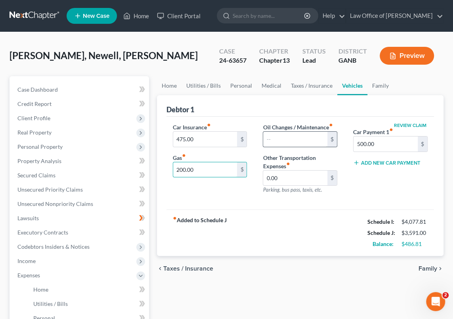
type input "200.00"
click at [265, 137] on input "text" at bounding box center [295, 139] width 64 height 15
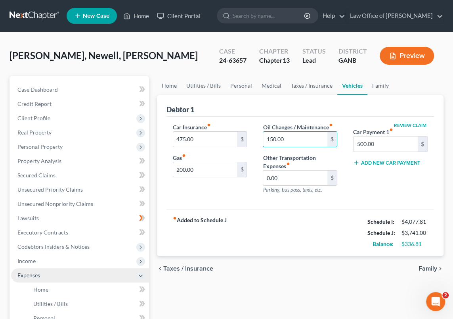
type input "150.00"
click at [46, 273] on span "Expenses" at bounding box center [80, 275] width 138 height 14
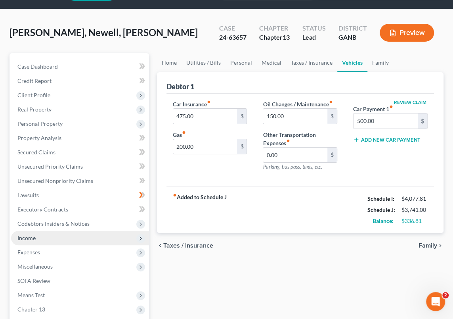
scroll to position [36, 0]
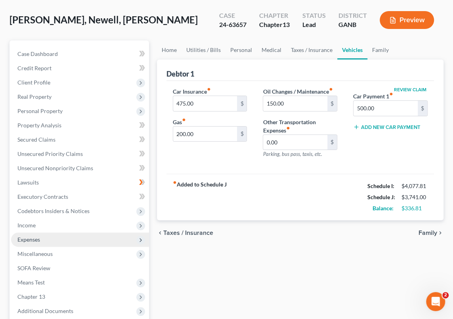
click at [42, 239] on span "Expenses" at bounding box center [80, 239] width 138 height 14
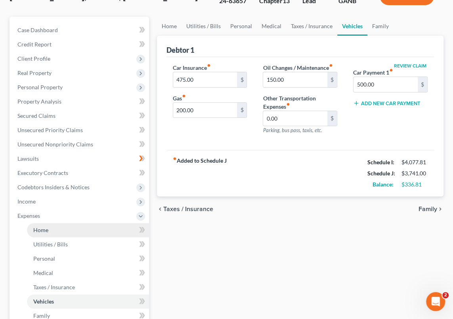
scroll to position [72, 0]
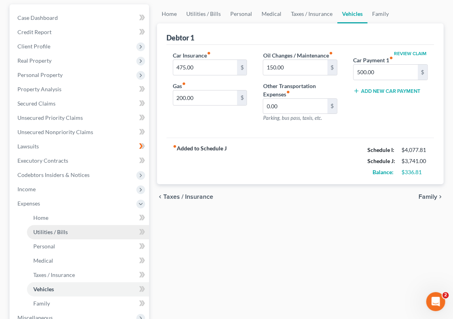
click at [62, 229] on span "Utilities / Bills" at bounding box center [50, 231] width 34 height 7
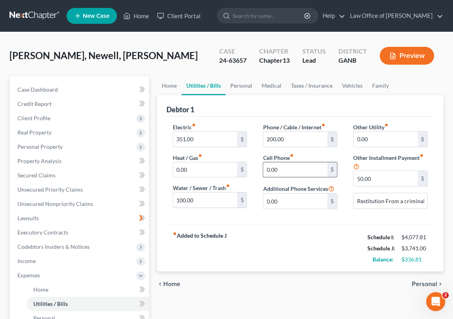
click at [265, 166] on input "0.00" at bounding box center [295, 169] width 64 height 15
click at [185, 137] on input "351.00" at bounding box center [205, 139] width 64 height 15
click at [175, 136] on input "351.00" at bounding box center [205, 139] width 64 height 15
type input "551.00"
click at [267, 167] on input "0.00" at bounding box center [295, 169] width 64 height 15
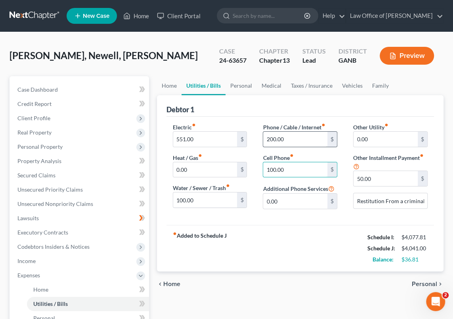
type input "100.00"
click at [267, 137] on input "200.00" at bounding box center [295, 139] width 64 height 15
type input "100.00"
click at [266, 166] on input "100.00" at bounding box center [295, 169] width 64 height 15
type input "200.00"
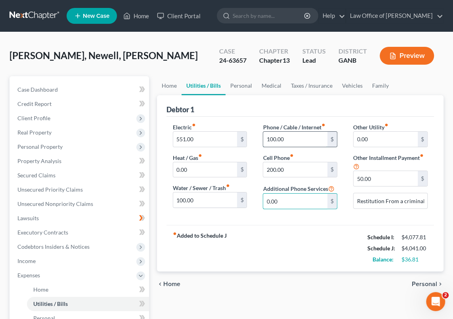
click at [269, 138] on input "100.00" at bounding box center [295, 139] width 64 height 15
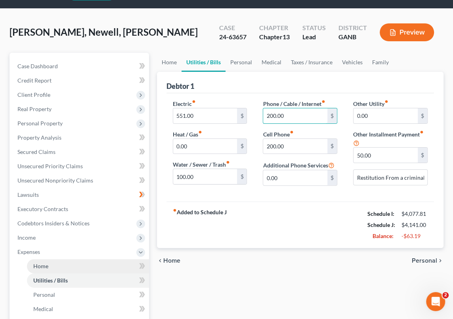
scroll to position [36, 0]
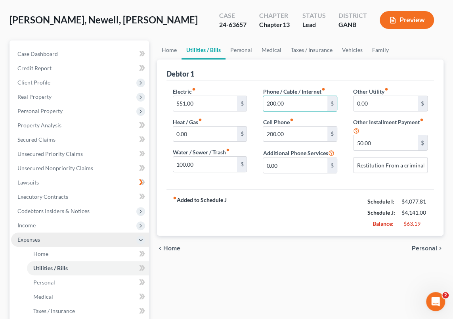
type input "200.00"
click at [52, 238] on span "Expenses" at bounding box center [80, 239] width 138 height 14
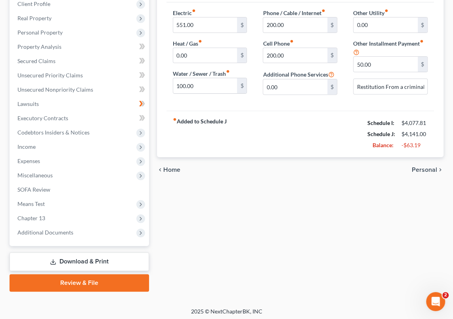
scroll to position [116, 0]
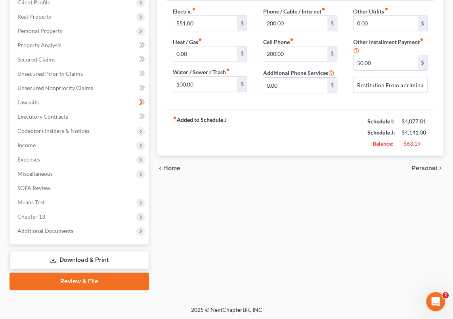
click at [104, 256] on link "Download & Print" at bounding box center [79, 259] width 139 height 19
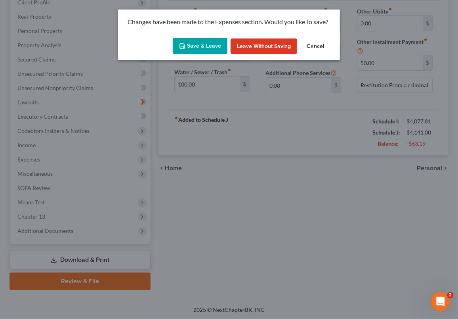
click at [204, 46] on button "Save & Leave" at bounding box center [200, 46] width 55 height 17
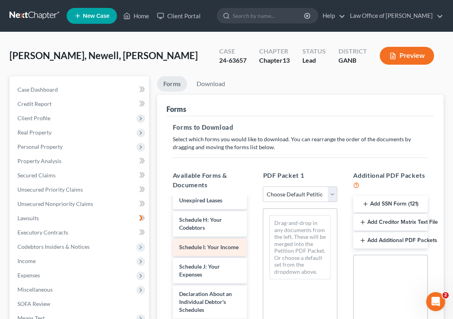
scroll to position [216, 0]
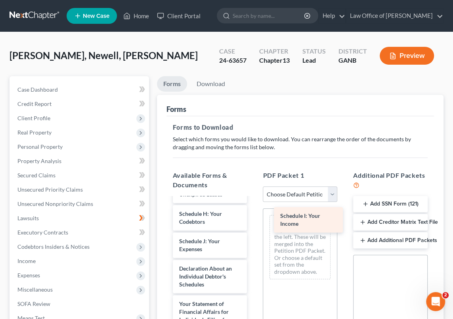
drag, startPoint x: 195, startPoint y: 248, endPoint x: 296, endPoint y: 215, distance: 106.1
click at [254, 215] on div "Schedule I: Your Income Voluntary Petition for Individuals Filing for Bankruptc…" at bounding box center [209, 235] width 87 height 507
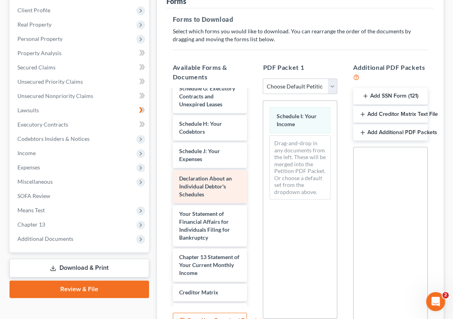
scroll to position [156, 0]
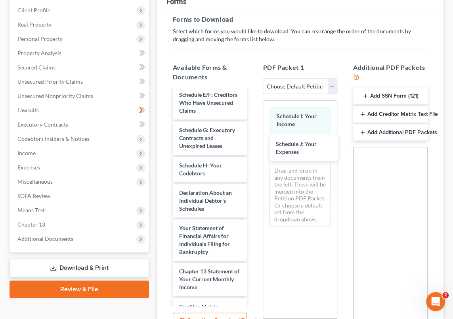
drag, startPoint x: 198, startPoint y: 198, endPoint x: 299, endPoint y: 209, distance: 101.2
click at [254, 141] on div "Schedule J: Your Expenses Voluntary Petition for Individuals Filing for Bankrup…" at bounding box center [209, 172] width 87 height 479
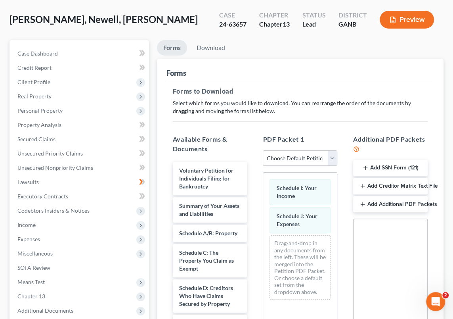
scroll to position [0, 0]
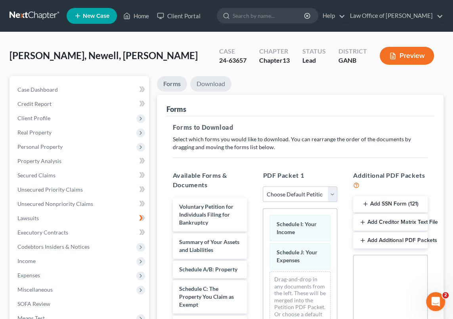
click at [214, 83] on link "Download" at bounding box center [210, 83] width 41 height 15
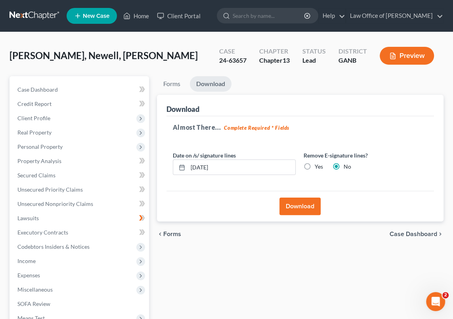
click at [303, 206] on button "Download" at bounding box center [299, 205] width 41 height 17
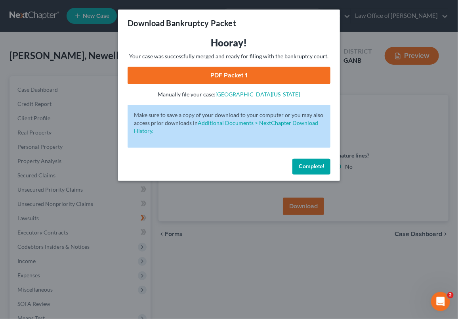
click at [230, 72] on link "PDF Packet 1" at bounding box center [229, 75] width 203 height 17
drag, startPoint x: 306, startPoint y: 166, endPoint x: 94, endPoint y: 221, distance: 218.9
click at [306, 166] on span "Complete!" at bounding box center [311, 166] width 25 height 7
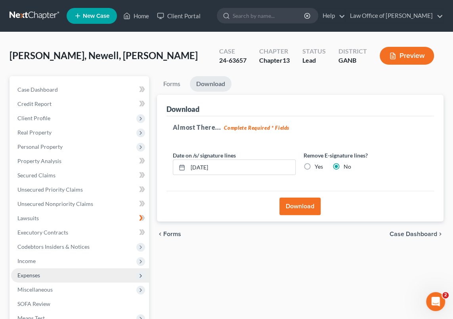
click at [43, 274] on span "Expenses" at bounding box center [80, 275] width 138 height 14
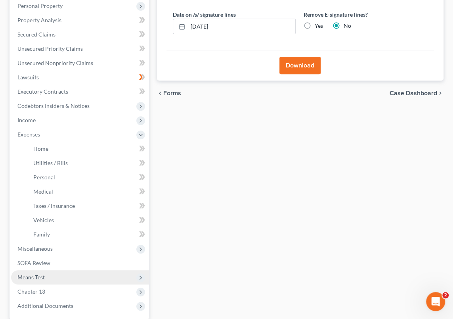
scroll to position [144, 0]
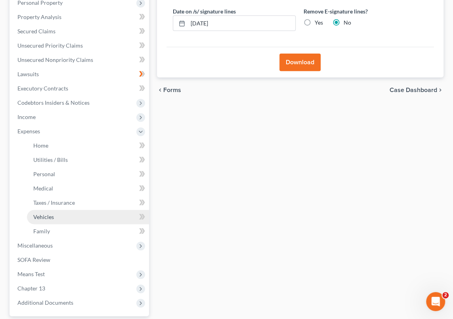
click at [55, 216] on link "Vehicles" at bounding box center [88, 217] width 122 height 14
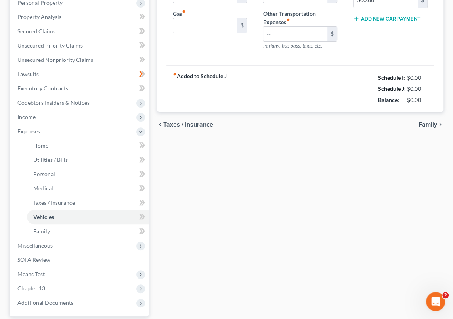
type input "475.00"
type input "200.00"
type input "150.00"
type input "0.00"
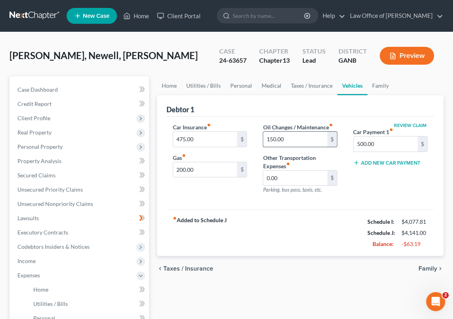
click at [272, 137] on input "150.00" at bounding box center [295, 139] width 64 height 15
type input "60.00"
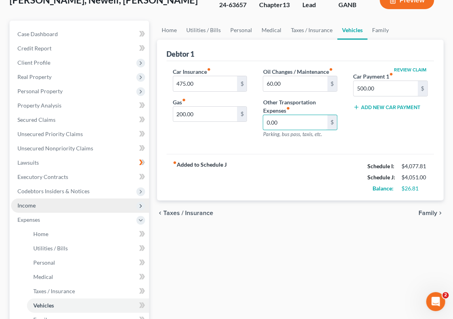
scroll to position [72, 0]
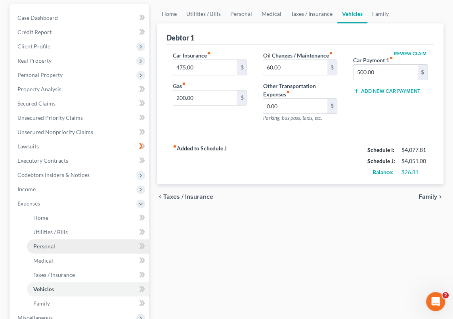
click at [53, 245] on span "Personal" at bounding box center [44, 245] width 22 height 7
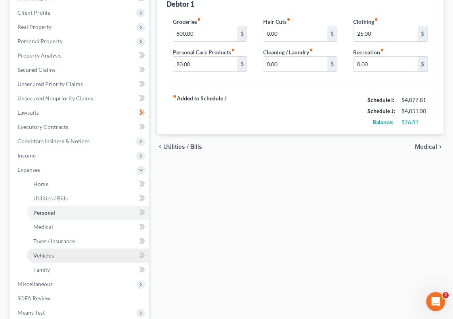
scroll to position [108, 0]
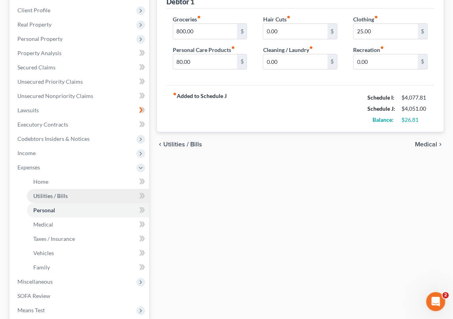
click at [66, 195] on span "Utilities / Bills" at bounding box center [50, 195] width 34 height 7
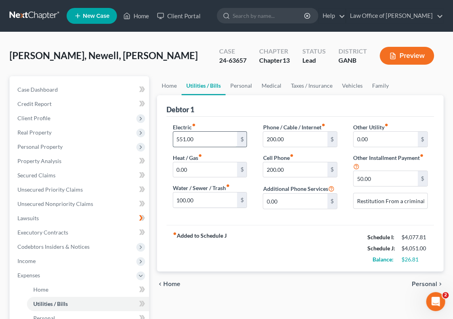
click at [178, 137] on input "551.00" at bounding box center [205, 139] width 64 height 15
type input "421.00"
click at [269, 167] on input "200.00" at bounding box center [295, 169] width 64 height 15
type input "100."
click at [268, 137] on input "200.00" at bounding box center [295, 139] width 64 height 15
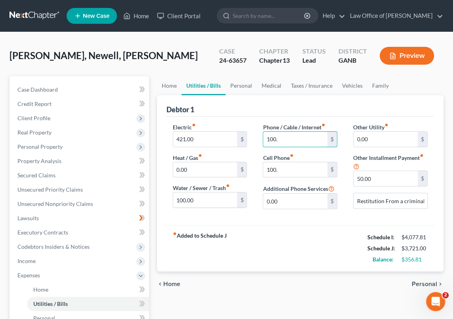
type input "100."
click at [274, 299] on div "Home Utilities / Bills Personal Medical Taxes / Insurance Vehicles Family Debto…" at bounding box center [300, 290] width 294 height 429
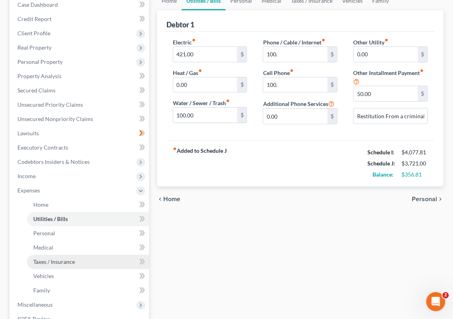
scroll to position [108, 0]
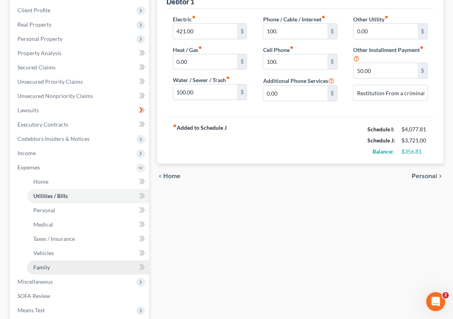
click at [50, 265] on link "Family" at bounding box center [88, 267] width 122 height 14
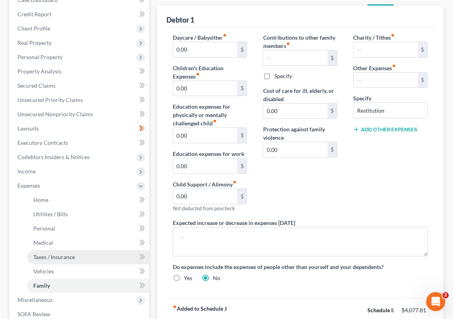
scroll to position [108, 0]
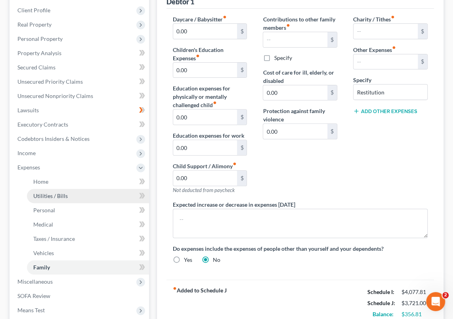
click at [55, 197] on span "Utilities / Bills" at bounding box center [50, 195] width 34 height 7
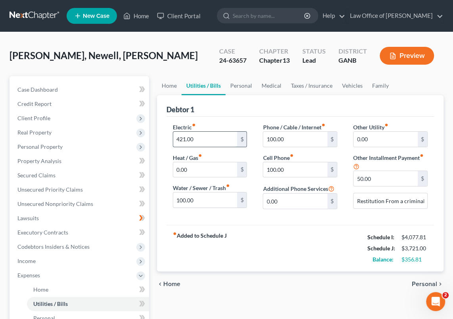
click at [182, 137] on input "421.00" at bounding box center [205, 139] width 64 height 15
click at [186, 137] on input "350.00" at bounding box center [205, 139] width 64 height 15
click at [255, 297] on div "Home Utilities / Bills Personal Medical Taxes / Insurance Vehicles Family Debto…" at bounding box center [300, 290] width 294 height 429
click at [186, 138] on input "360.00" at bounding box center [205, 139] width 64 height 15
click at [282, 289] on div "chevron_left Home Personal chevron_right" at bounding box center [300, 283] width 286 height 25
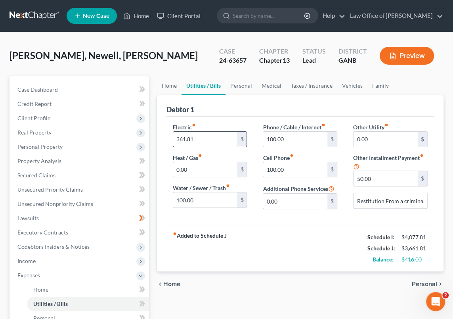
click at [185, 137] on input "361.81" at bounding box center [205, 139] width 64 height 15
click at [234, 293] on div "chevron_left Home Personal chevron_right" at bounding box center [300, 283] width 286 height 25
click at [185, 137] on input "360.81" at bounding box center [205, 139] width 64 height 15
click at [186, 137] on input "360.81" at bounding box center [205, 139] width 64 height 15
type input "362.81"
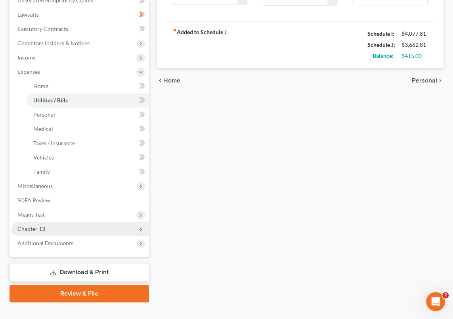
scroll to position [216, 0]
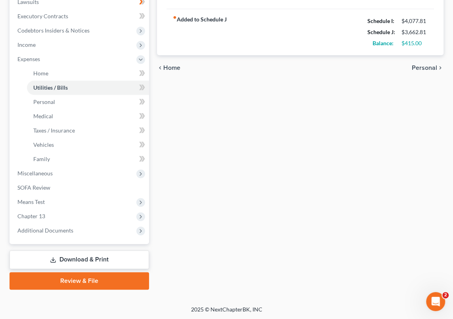
drag, startPoint x: 95, startPoint y: 258, endPoint x: 148, endPoint y: 238, distance: 57.3
click at [95, 258] on link "Download & Print" at bounding box center [79, 259] width 139 height 19
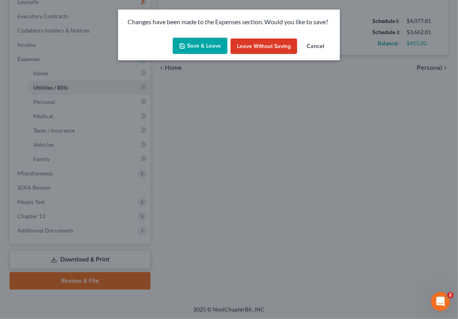
click at [201, 47] on button "Save & Leave" at bounding box center [200, 46] width 55 height 17
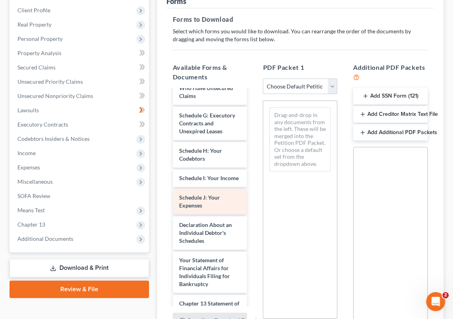
scroll to position [147, 0]
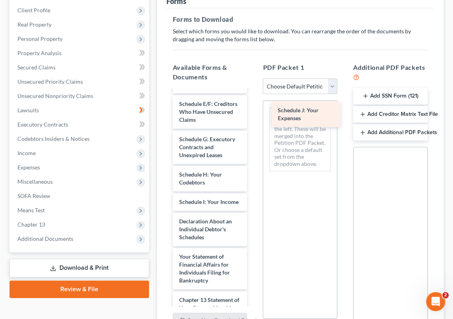
drag, startPoint x: 197, startPoint y: 241, endPoint x: 290, endPoint y: 119, distance: 153.7
click at [254, 116] on div "Schedule J: Your Expenses Voluntary Petition for Individuals Filing for Bankrup…" at bounding box center [209, 192] width 87 height 499
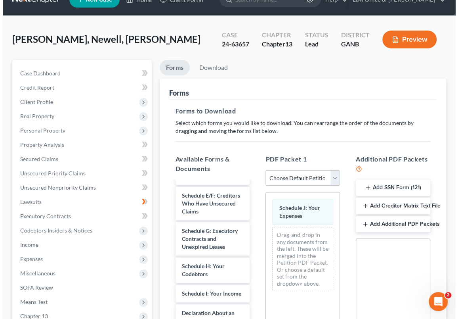
scroll to position [0, 0]
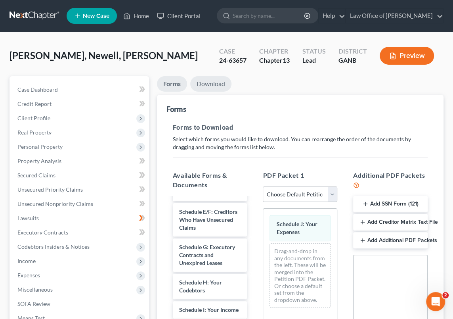
click at [211, 83] on link "Download" at bounding box center [210, 83] width 41 height 15
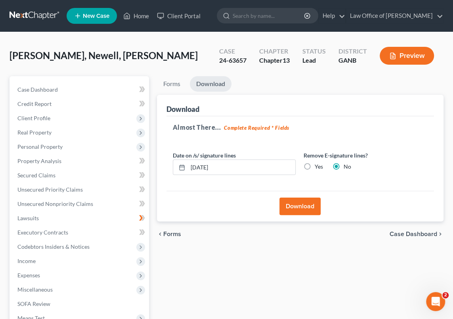
click at [297, 205] on button "Download" at bounding box center [299, 205] width 41 height 17
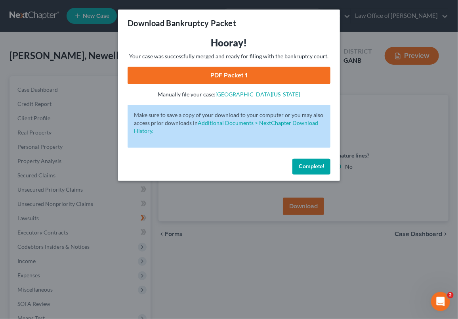
click at [234, 74] on link "PDF Packet 1" at bounding box center [229, 75] width 203 height 17
